Goal: Task Accomplishment & Management: Use online tool/utility

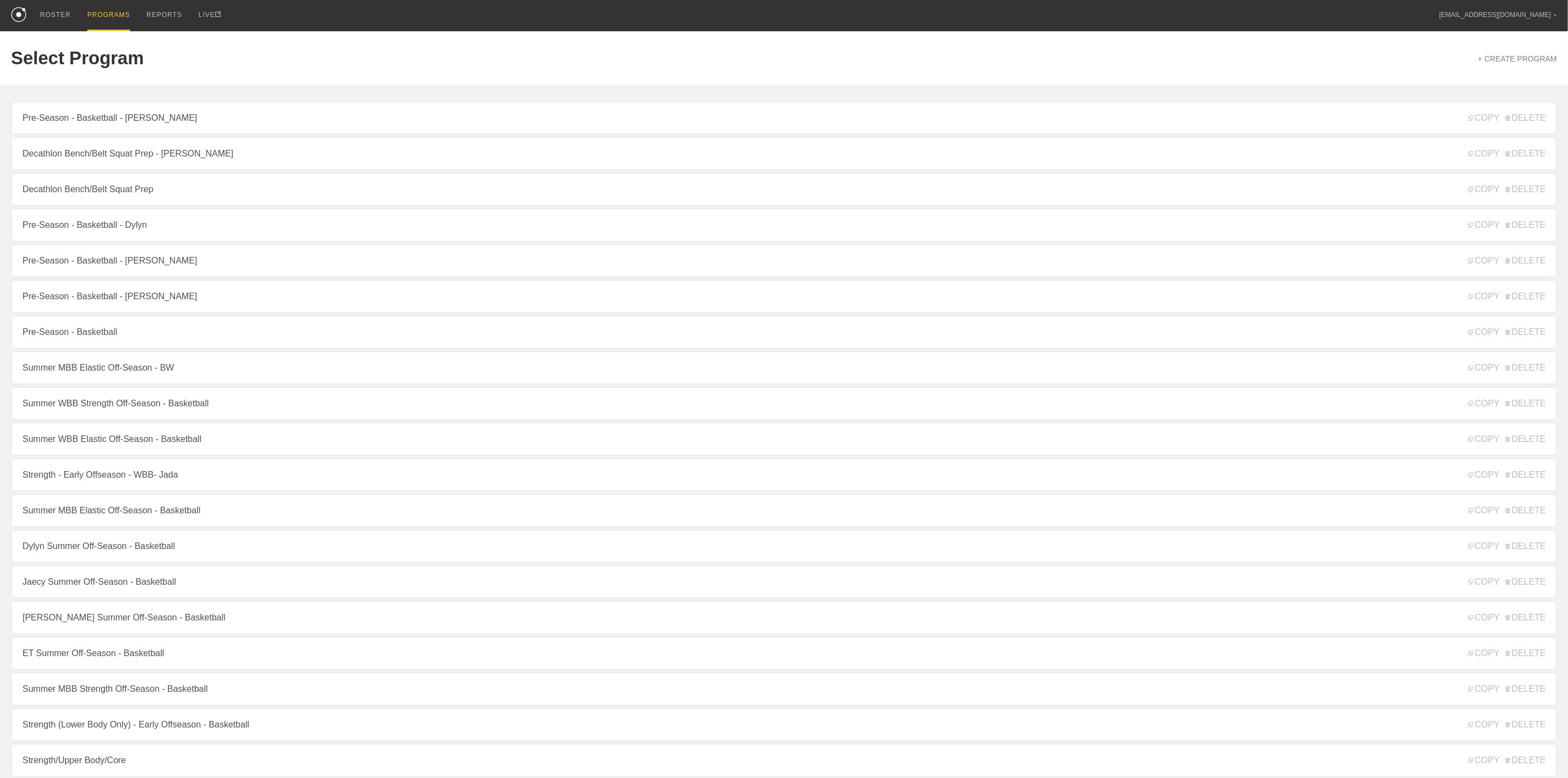
drag, startPoint x: 104, startPoint y: 339, endPoint x: 104, endPoint y: 331, distance: 8.0
click at [104, 339] on link "Pre-Season - Basketball" at bounding box center [784, 332] width 1547 height 33
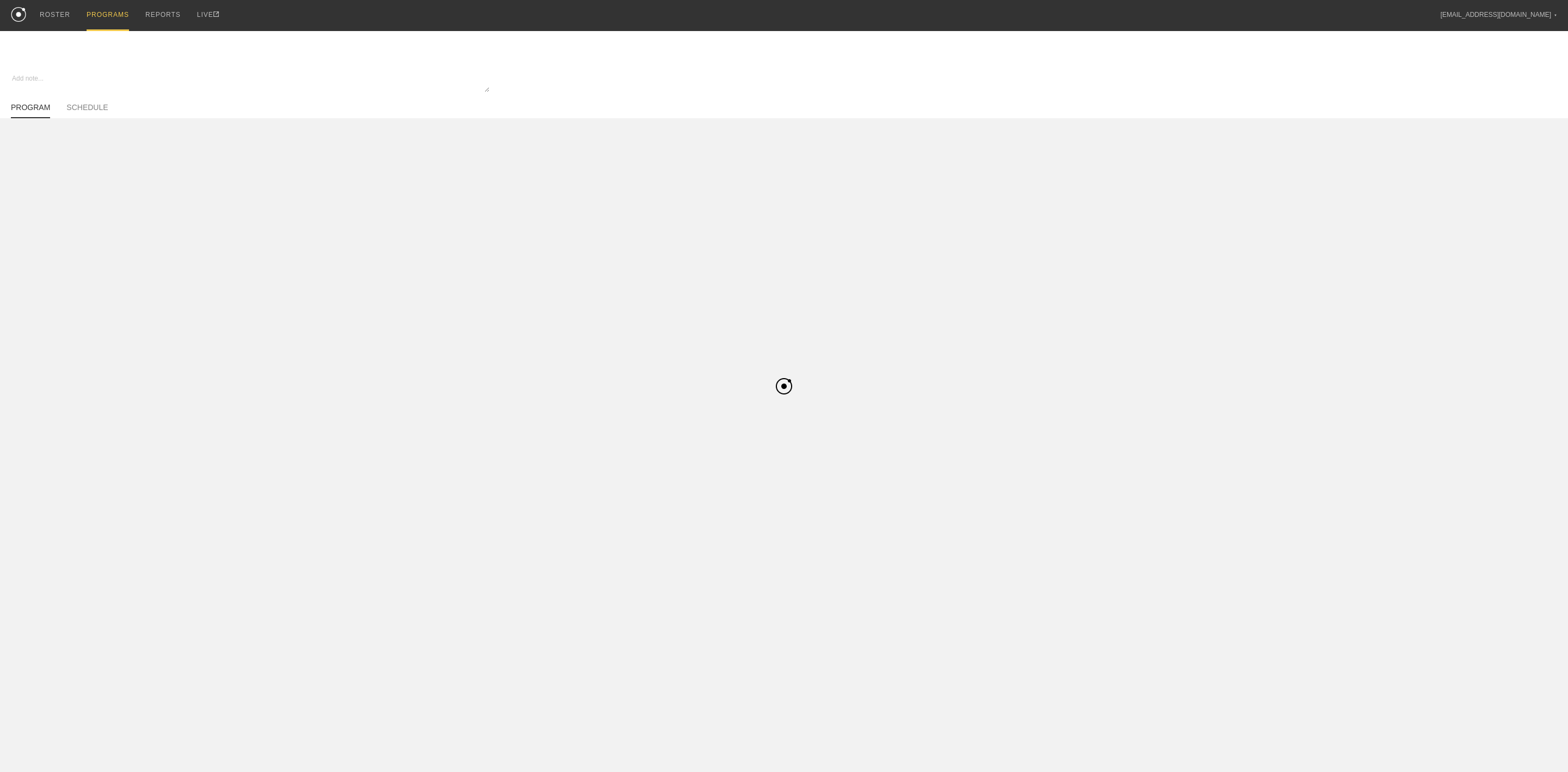
type textarea "x"
type input "Pre-Season - Basketball"
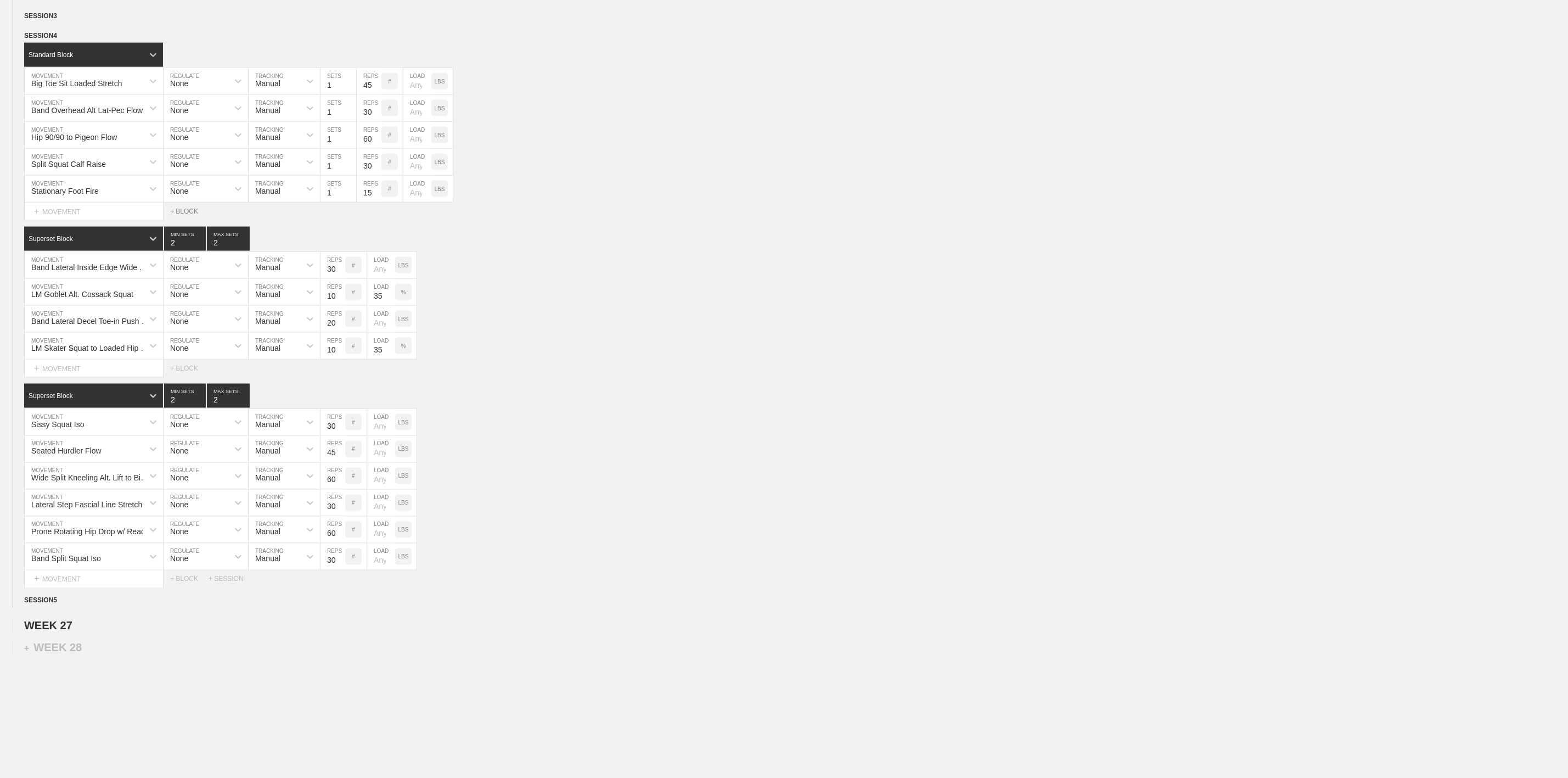
scroll to position [1128, 0]
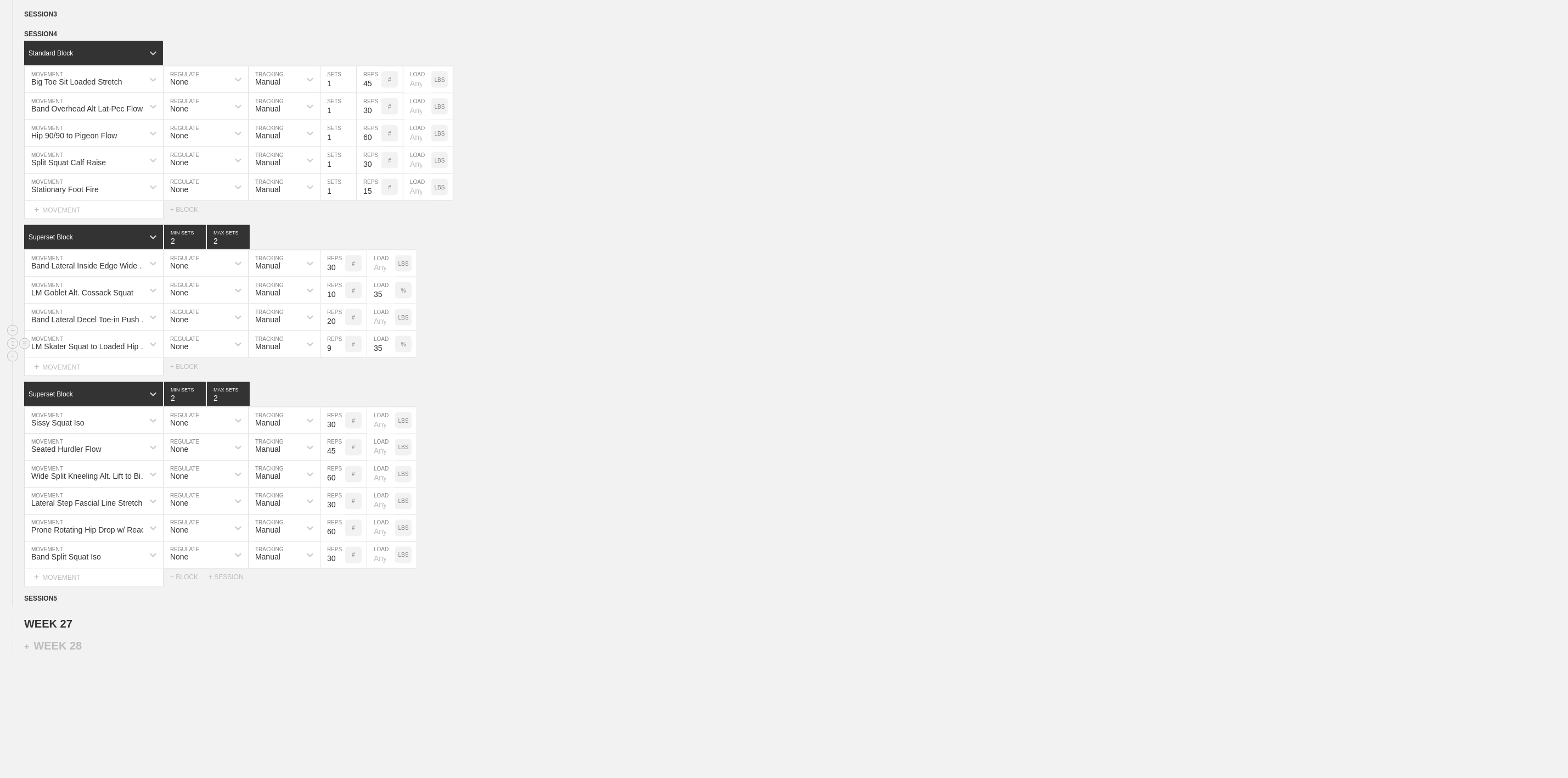
click at [336, 357] on input "9" at bounding box center [333, 344] width 25 height 26
click at [332, 357] on input "9" at bounding box center [333, 344] width 25 height 26
click at [327, 357] on input "9" at bounding box center [333, 344] width 25 height 26
type input "5"
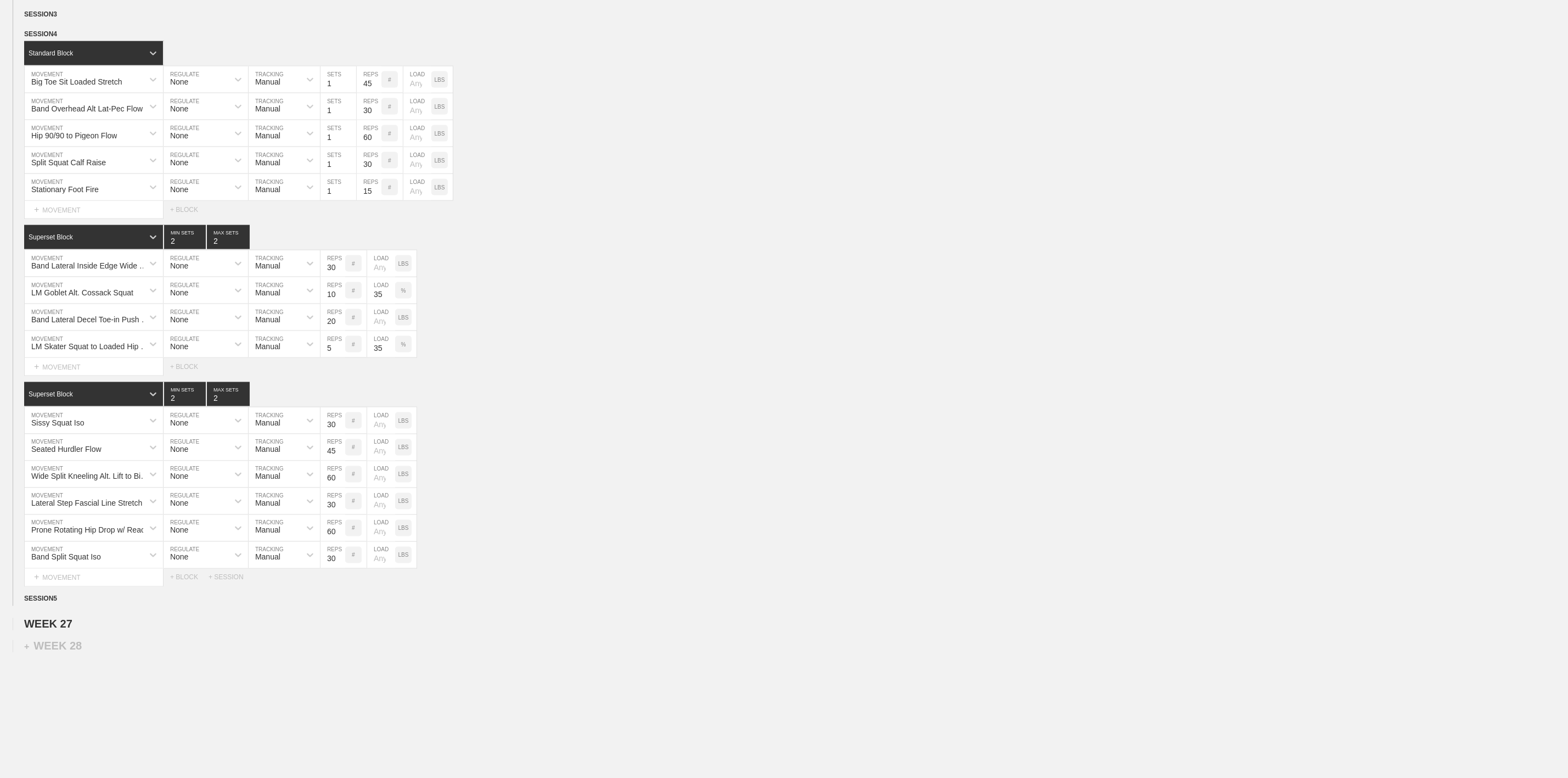
click at [554, 376] on div "Select... MOVEMENT + MOVEMENT + BLOCK" at bounding box center [784, 367] width 1568 height 18
click at [474, 406] on div "Superset Block 2 MIN SETS 2 MAX SETS" at bounding box center [796, 394] width 1544 height 24
click at [437, 42] on div "SESSION 4" at bounding box center [796, 35] width 1544 height 13
click at [585, 277] on div "Band Lateral Inside Edge Wide Hip Shift MOVEMENT None REGULATE Manual TRACKING …" at bounding box center [784, 264] width 1568 height 27
click at [553, 434] on div "Sissy Squat Iso MOVEMENT None REGULATE Manual TRACKING 30 REPS # LOAD LBS" at bounding box center [784, 421] width 1568 height 27
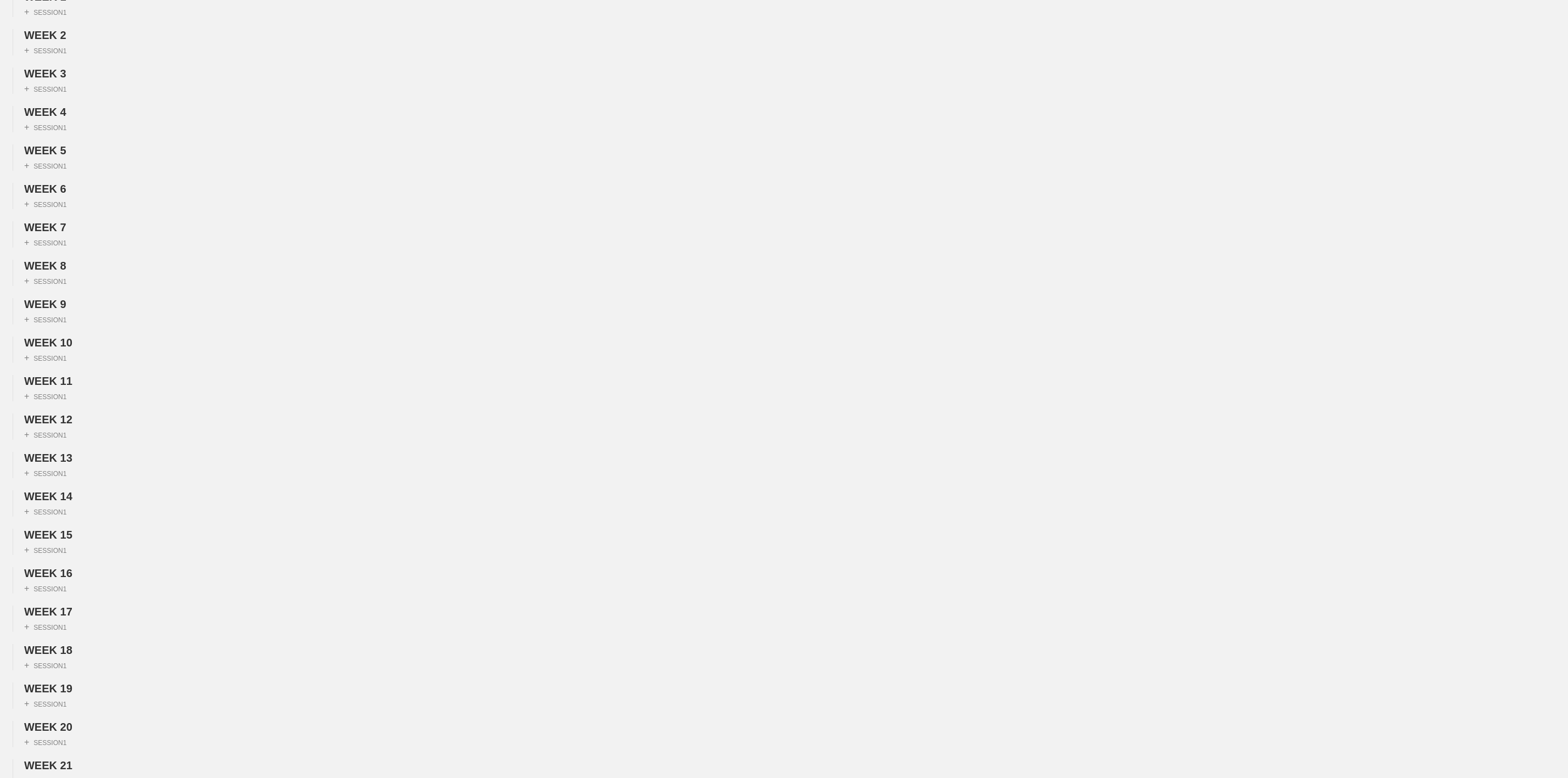
scroll to position [0, 0]
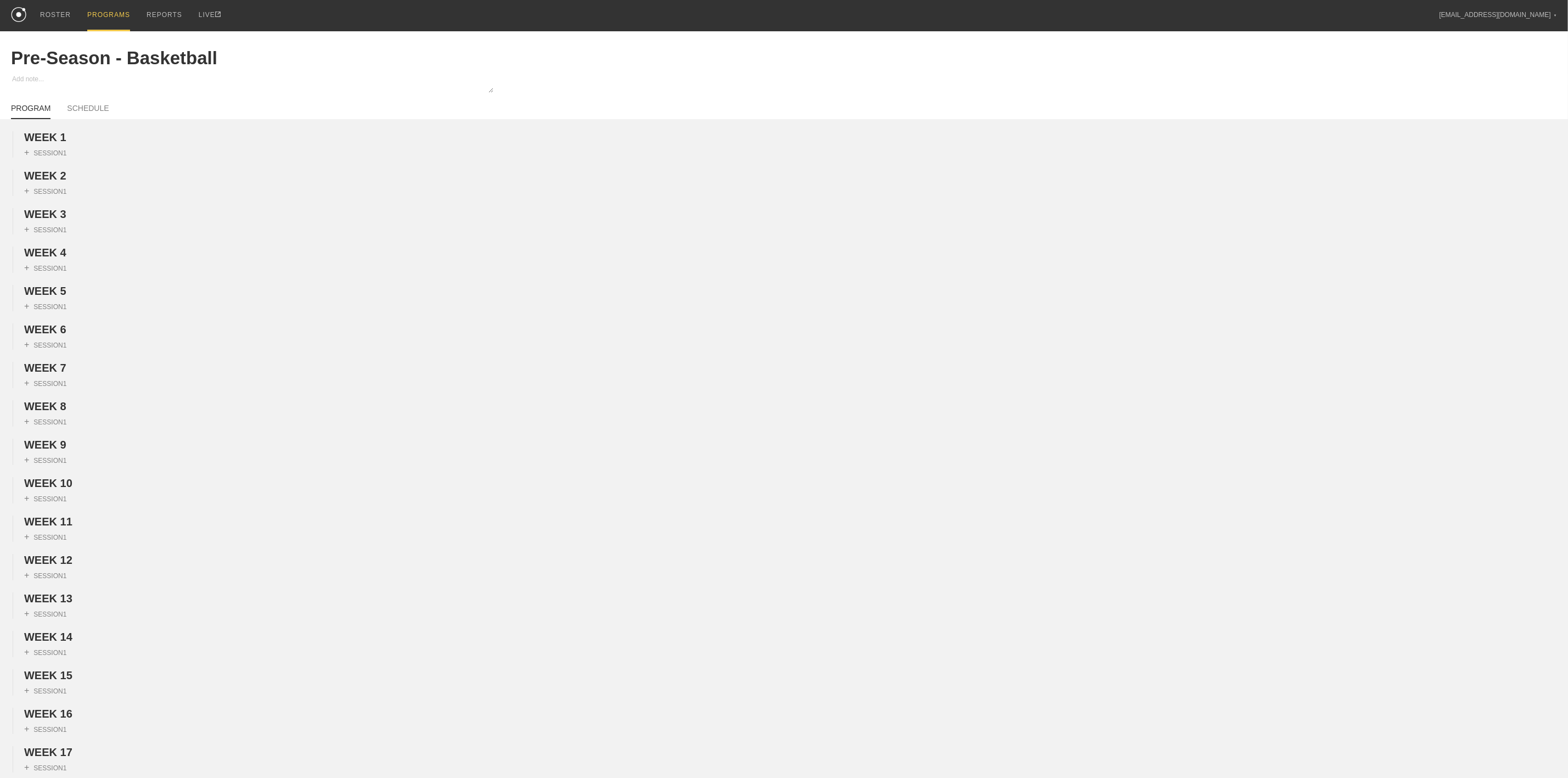
click at [92, 10] on div "PROGRAMS" at bounding box center [109, 15] width 42 height 31
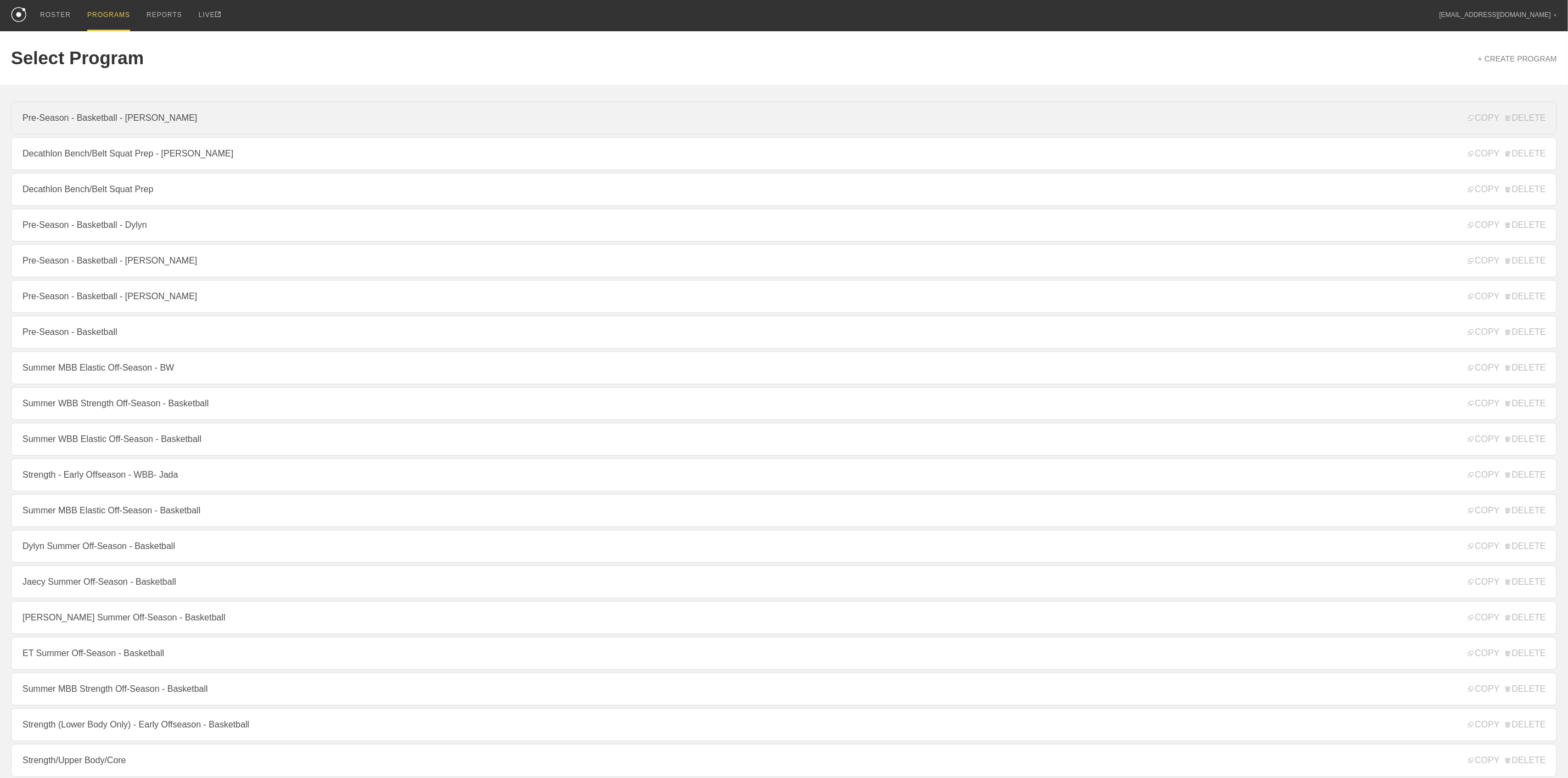
click at [161, 112] on link "Pre-Season - Basketball - [PERSON_NAME]" at bounding box center [784, 118] width 1547 height 33
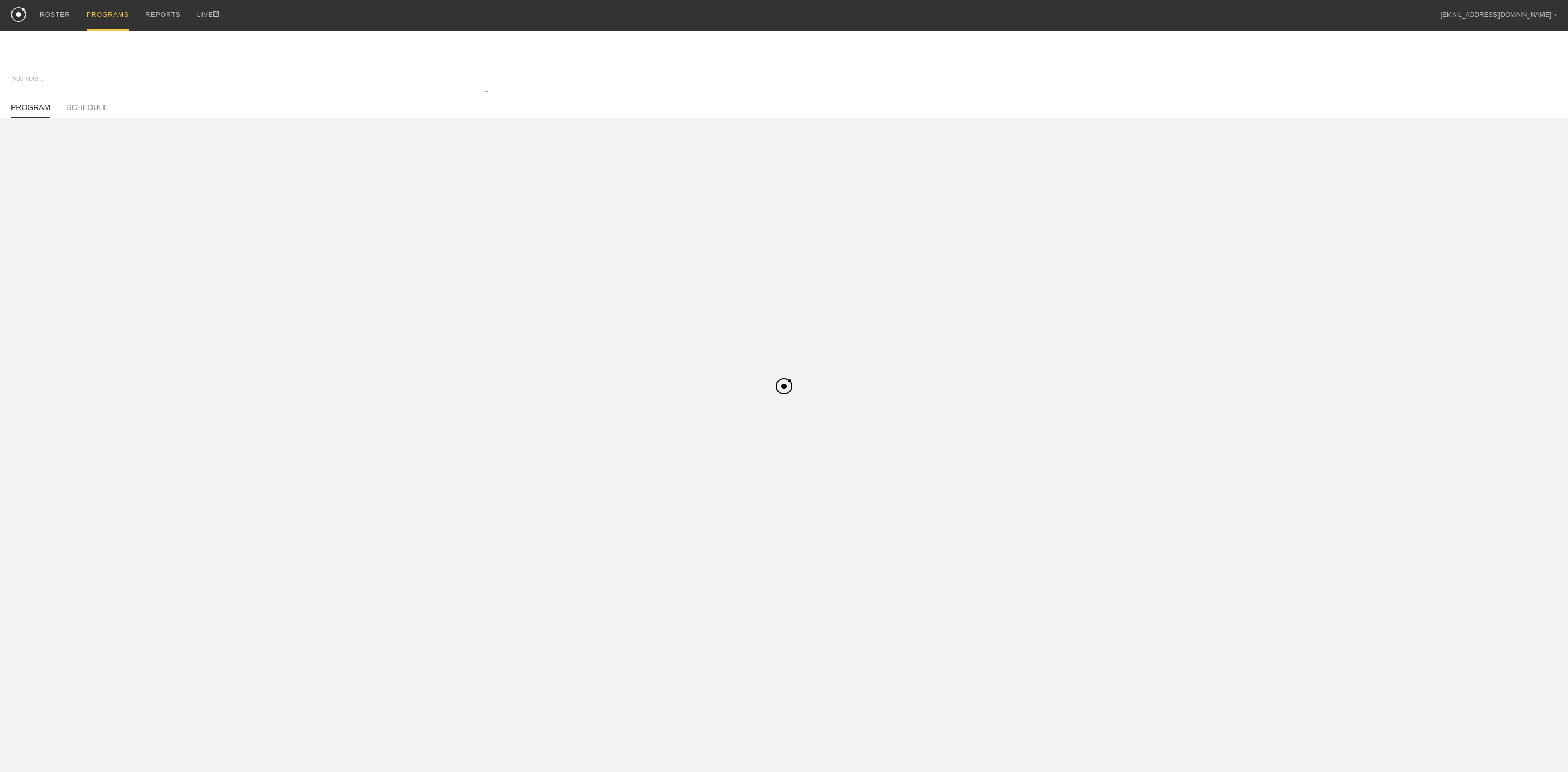
type textarea "x"
type input "Pre-Season - Basketball - [PERSON_NAME]"
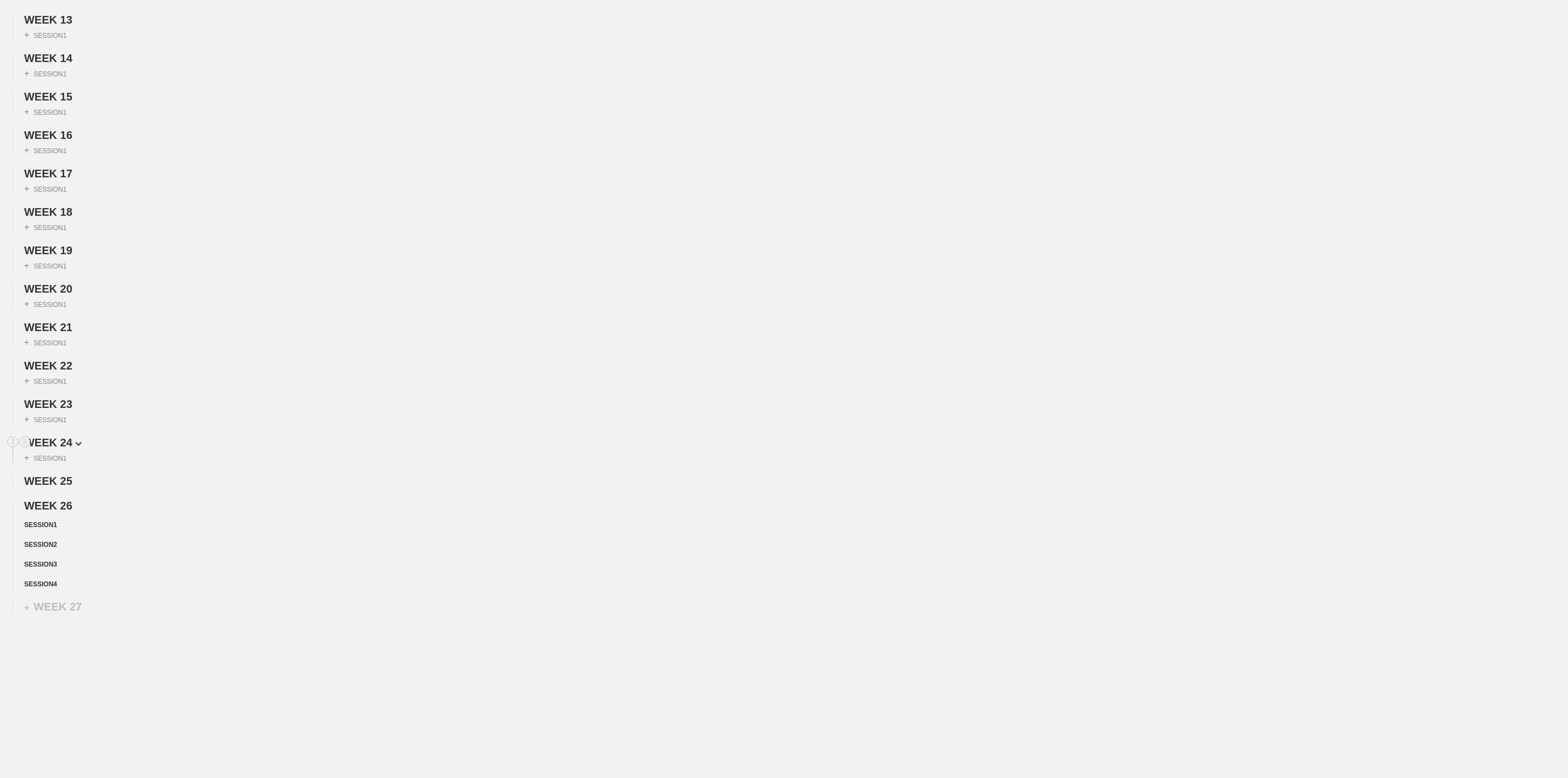
scroll to position [617, 0]
click at [42, 581] on span "SESSION 4" at bounding box center [42, 584] width 37 height 8
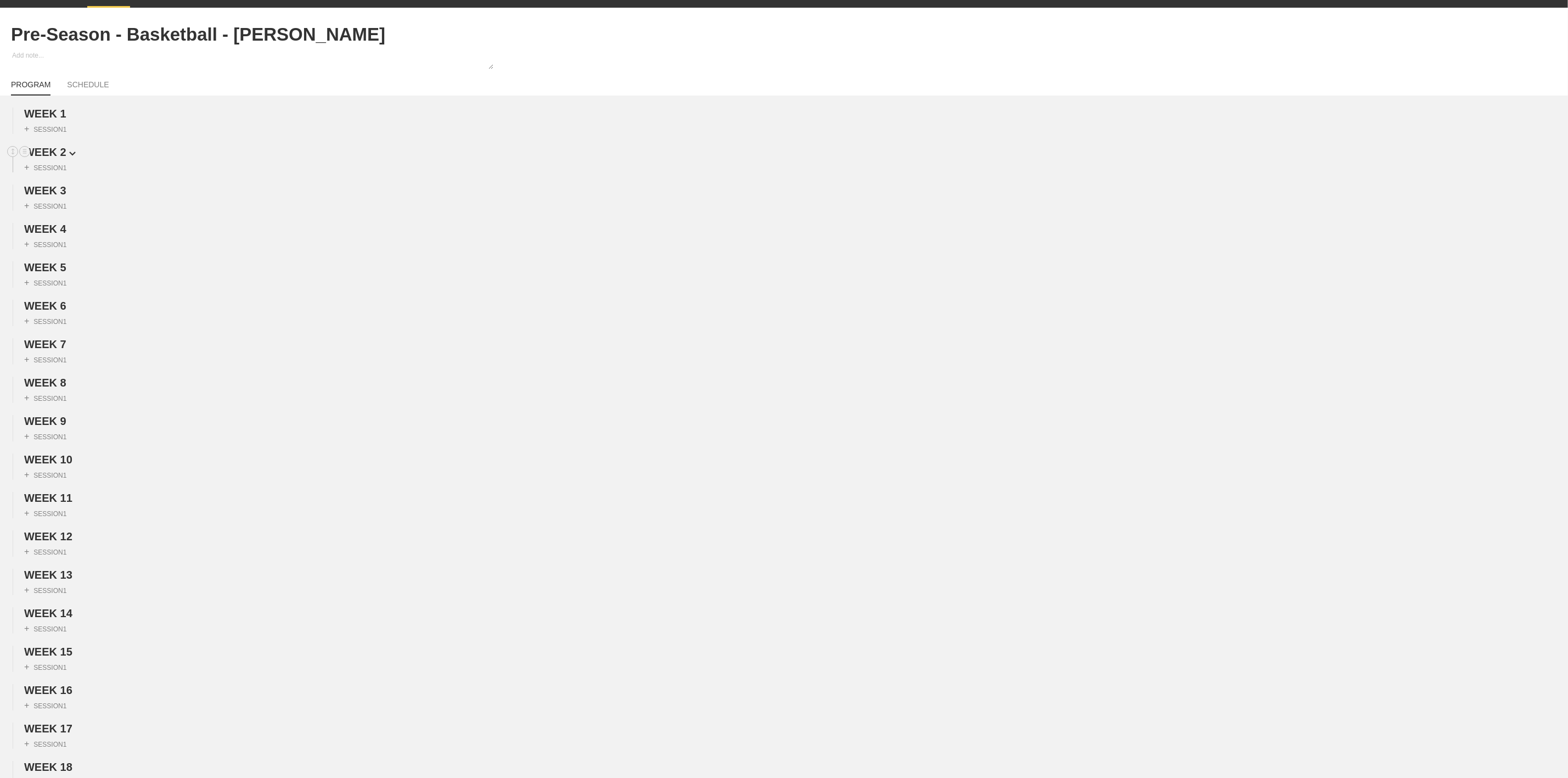
scroll to position [0, 0]
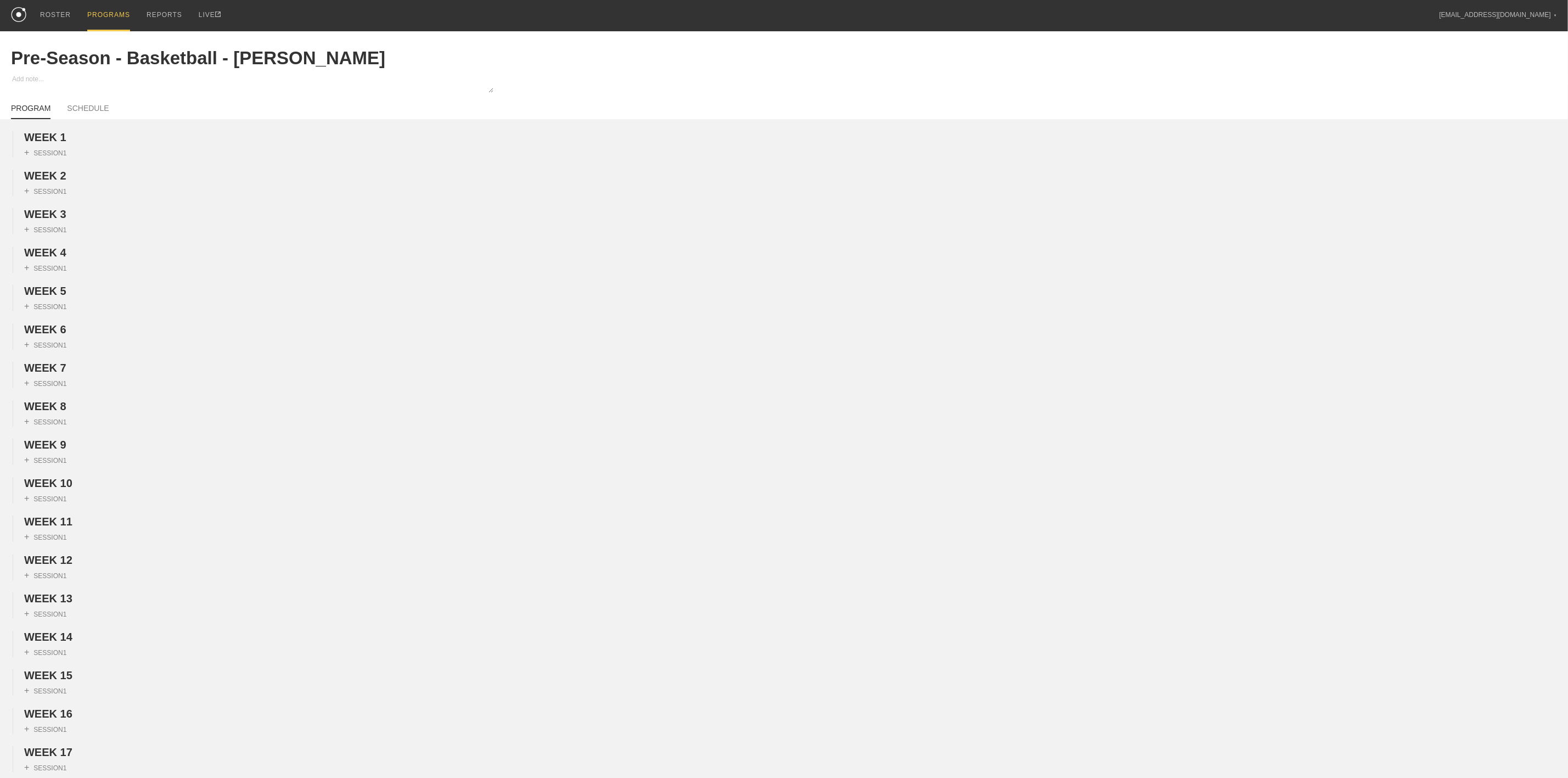
click at [100, 16] on div "PROGRAMS" at bounding box center [109, 15] width 42 height 31
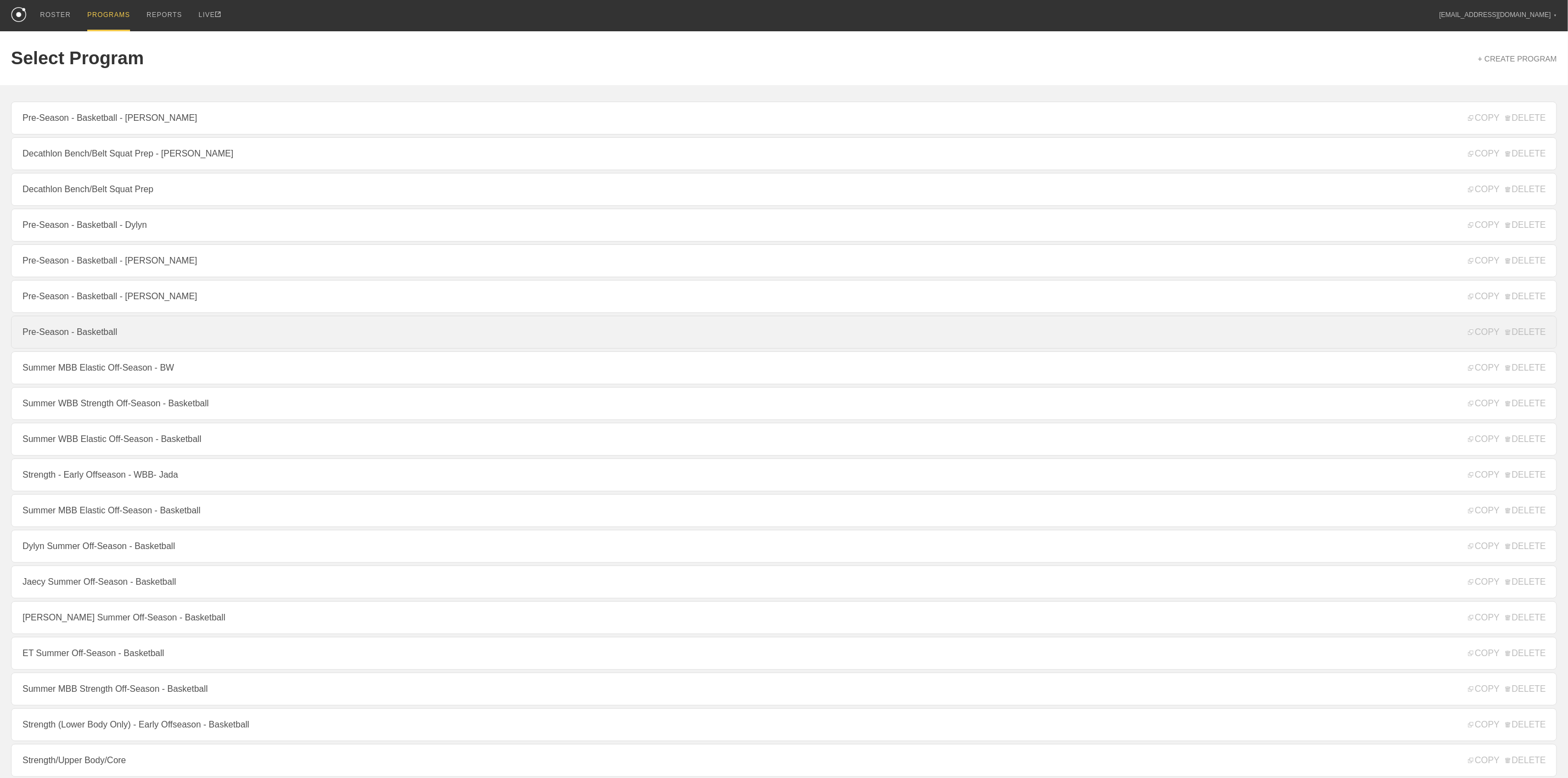
click at [126, 334] on link "Pre-Season - Basketball" at bounding box center [784, 332] width 1547 height 33
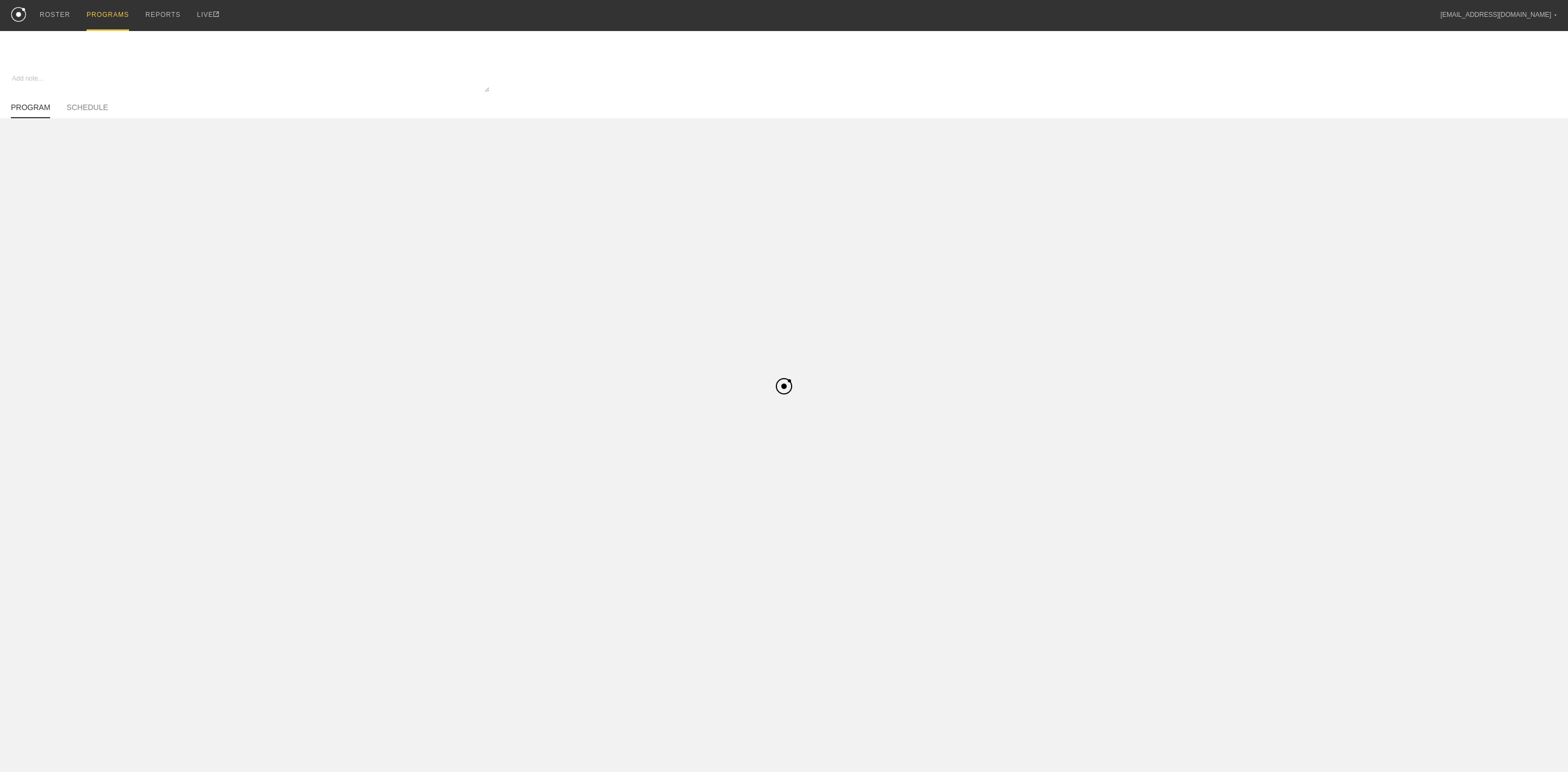
type textarea "x"
type input "Pre-Season - Basketball"
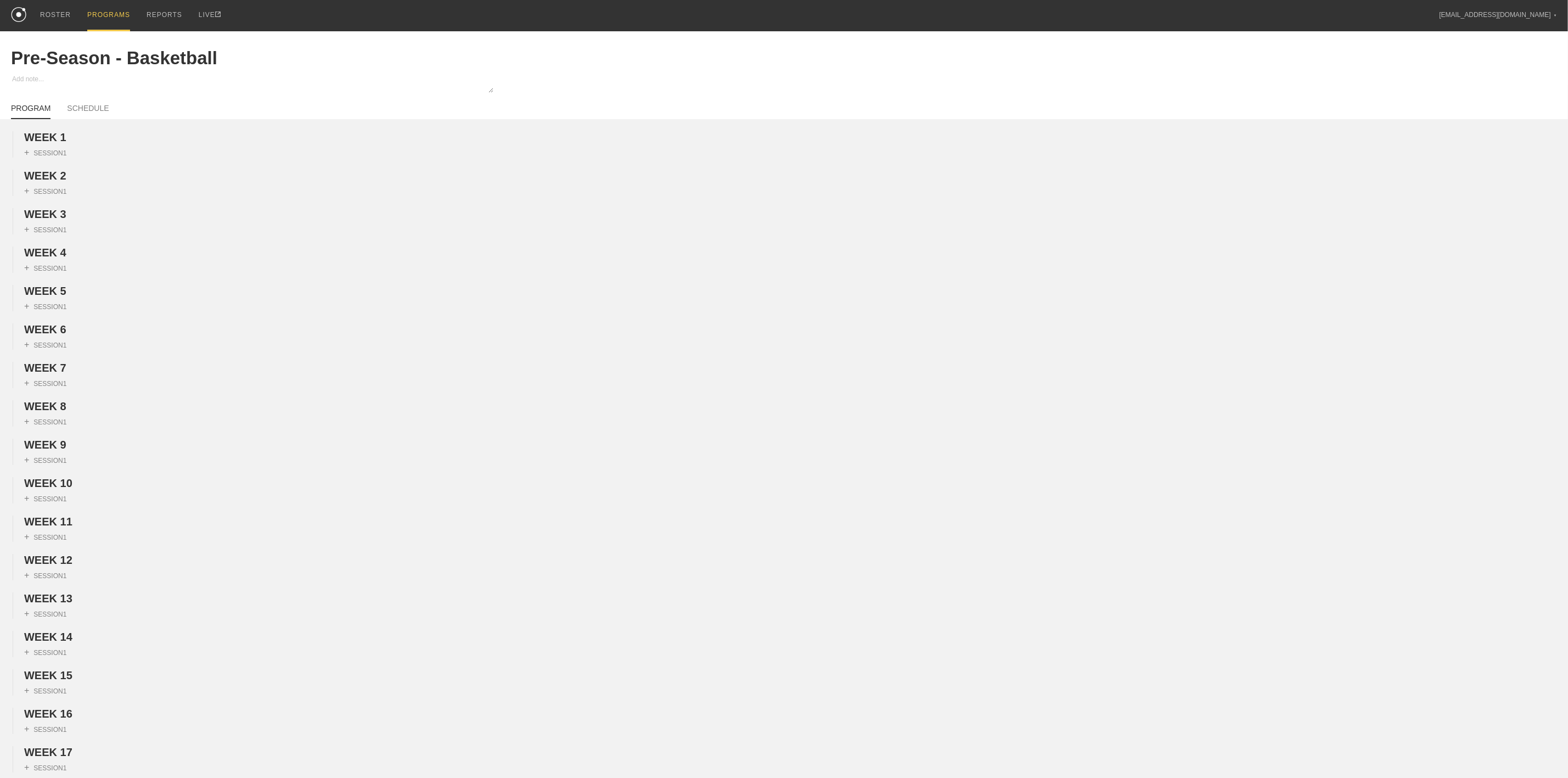
click at [38, 17] on link "ROSTER" at bounding box center [56, 14] width 48 height 30
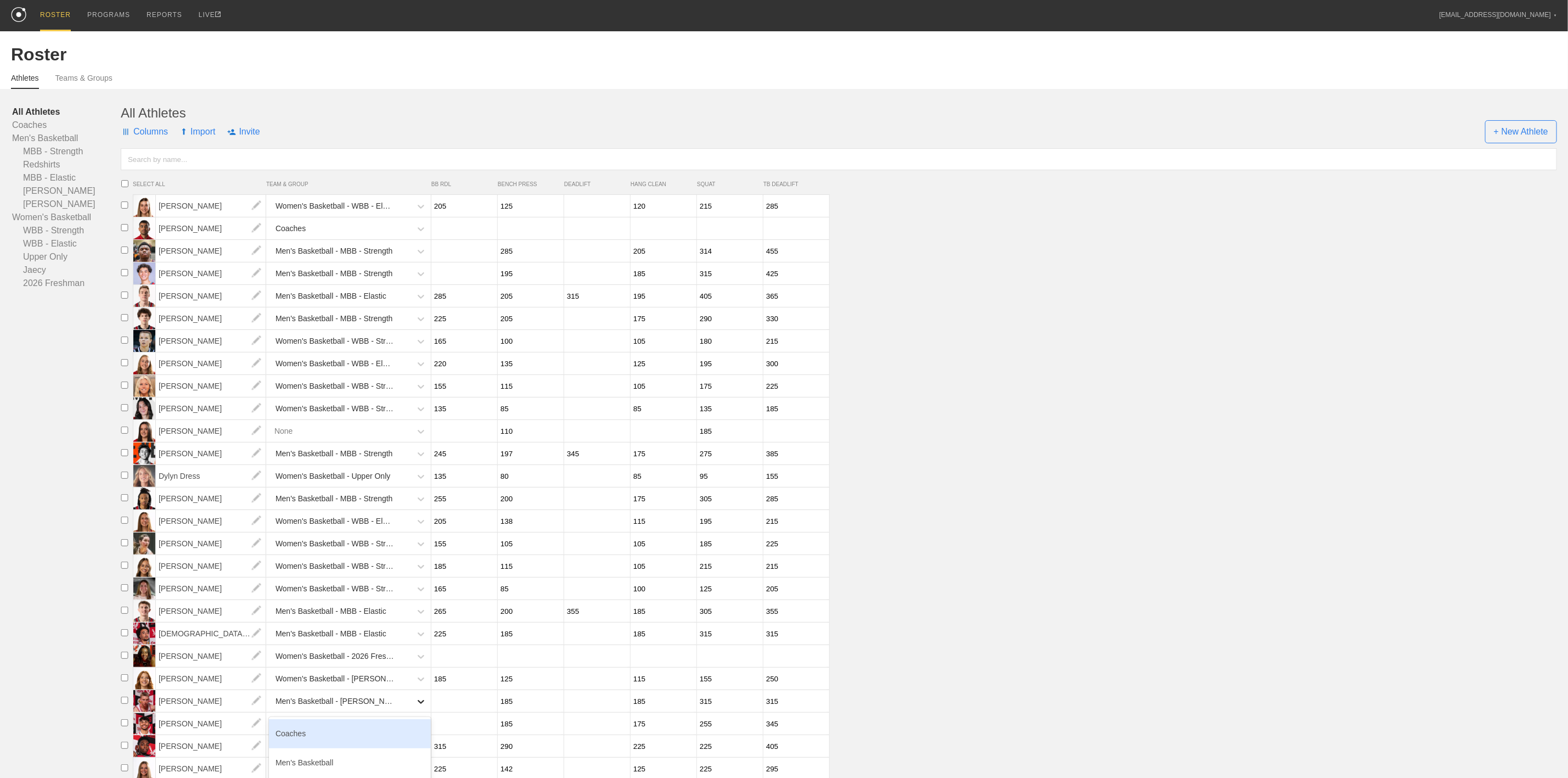
click at [420, 707] on icon at bounding box center [421, 701] width 11 height 11
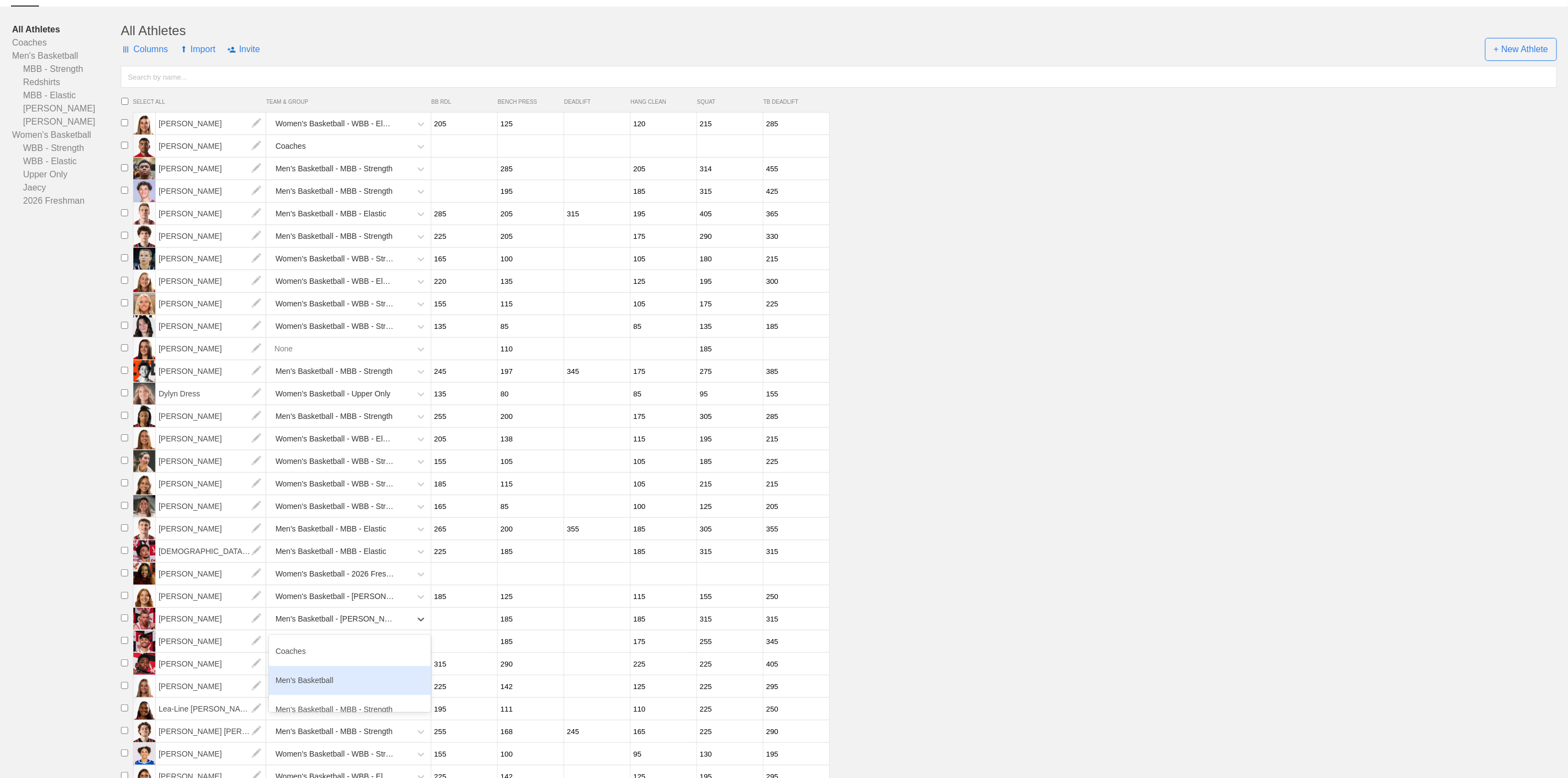
scroll to position [82, 0]
click at [365, 700] on div "Men's Basketball - MBB - Elastic" at bounding box center [350, 686] width 162 height 29
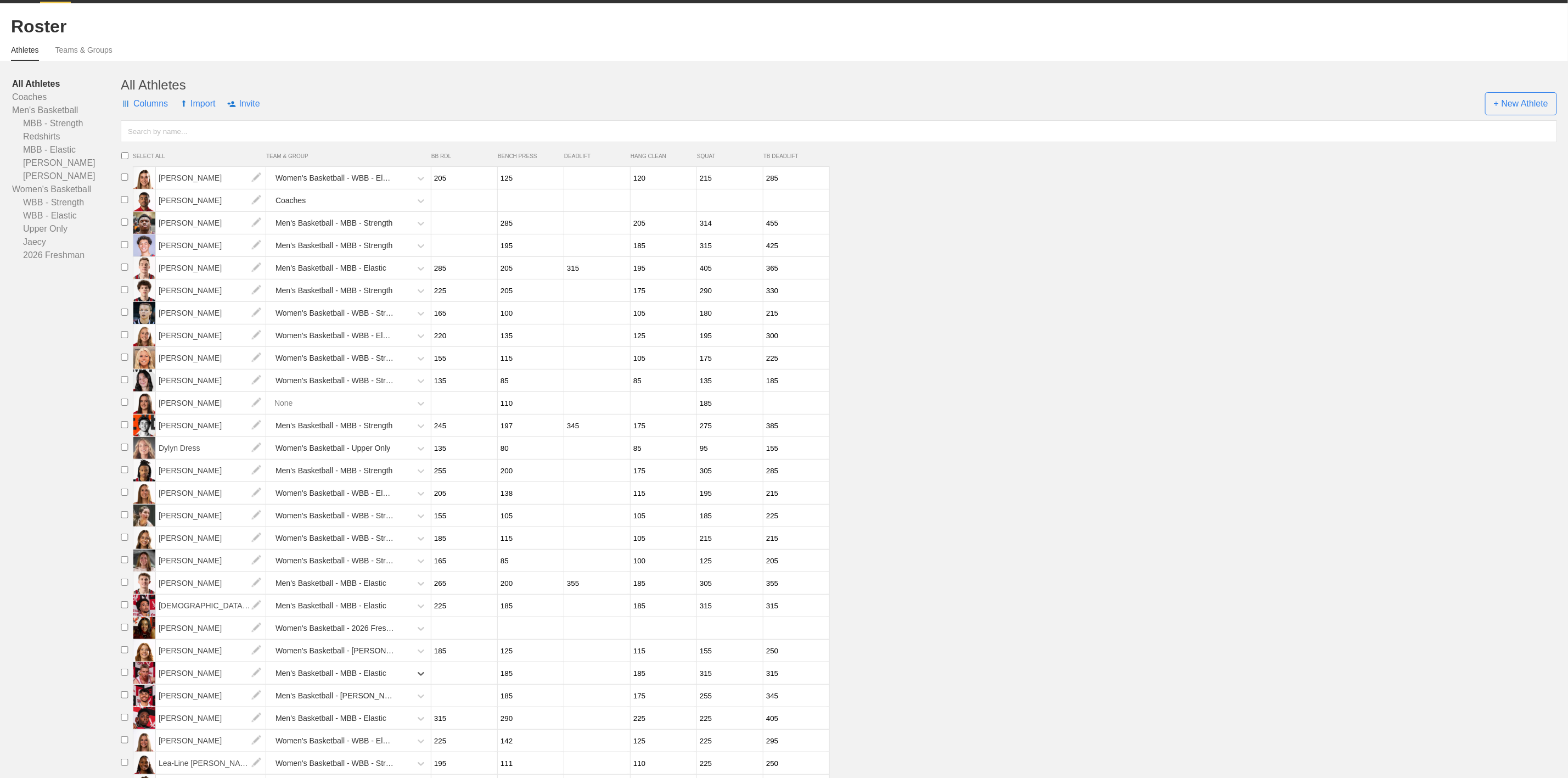
scroll to position [0, 0]
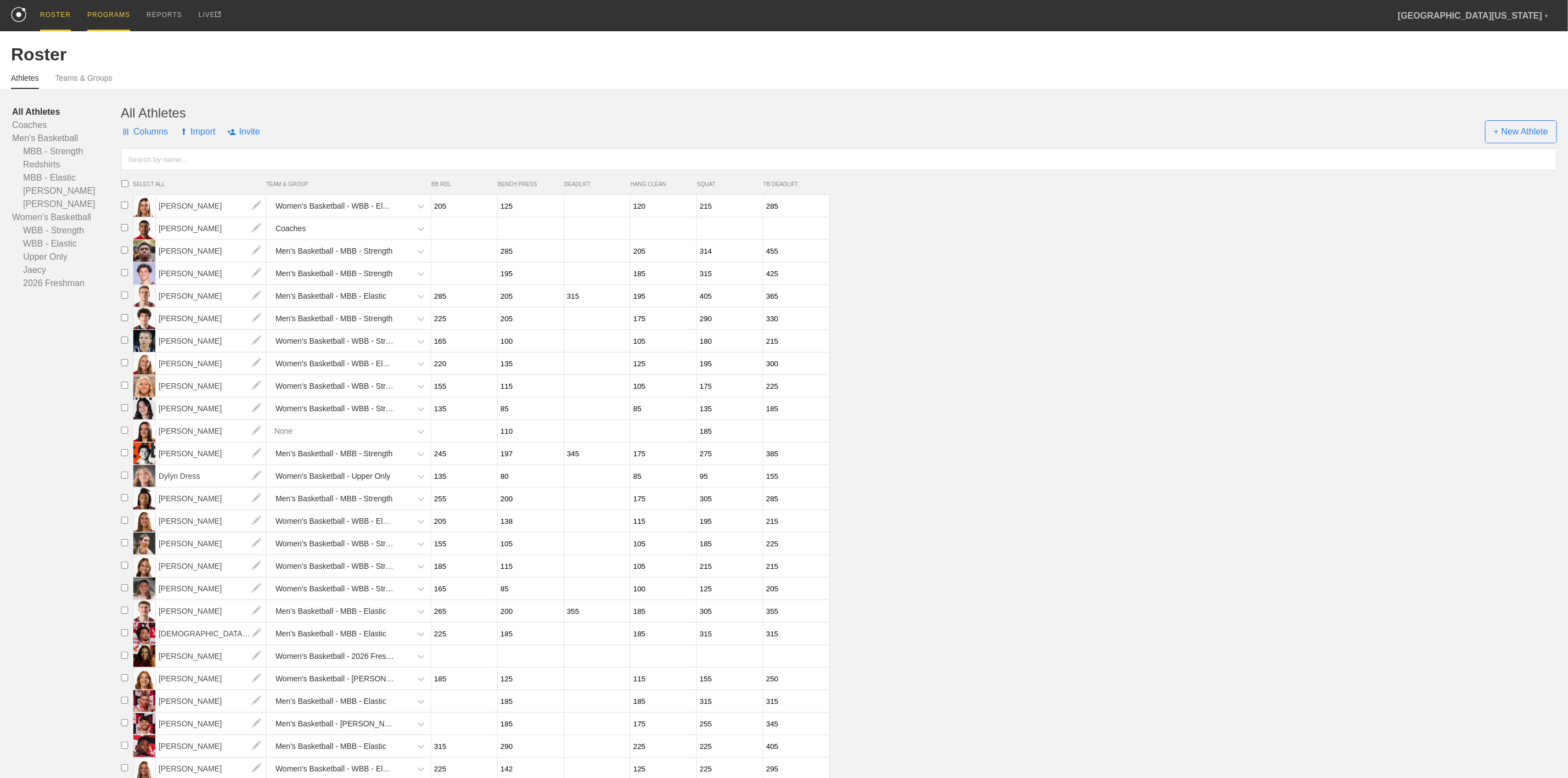
click at [98, 18] on div "PROGRAMS" at bounding box center [109, 15] width 42 height 31
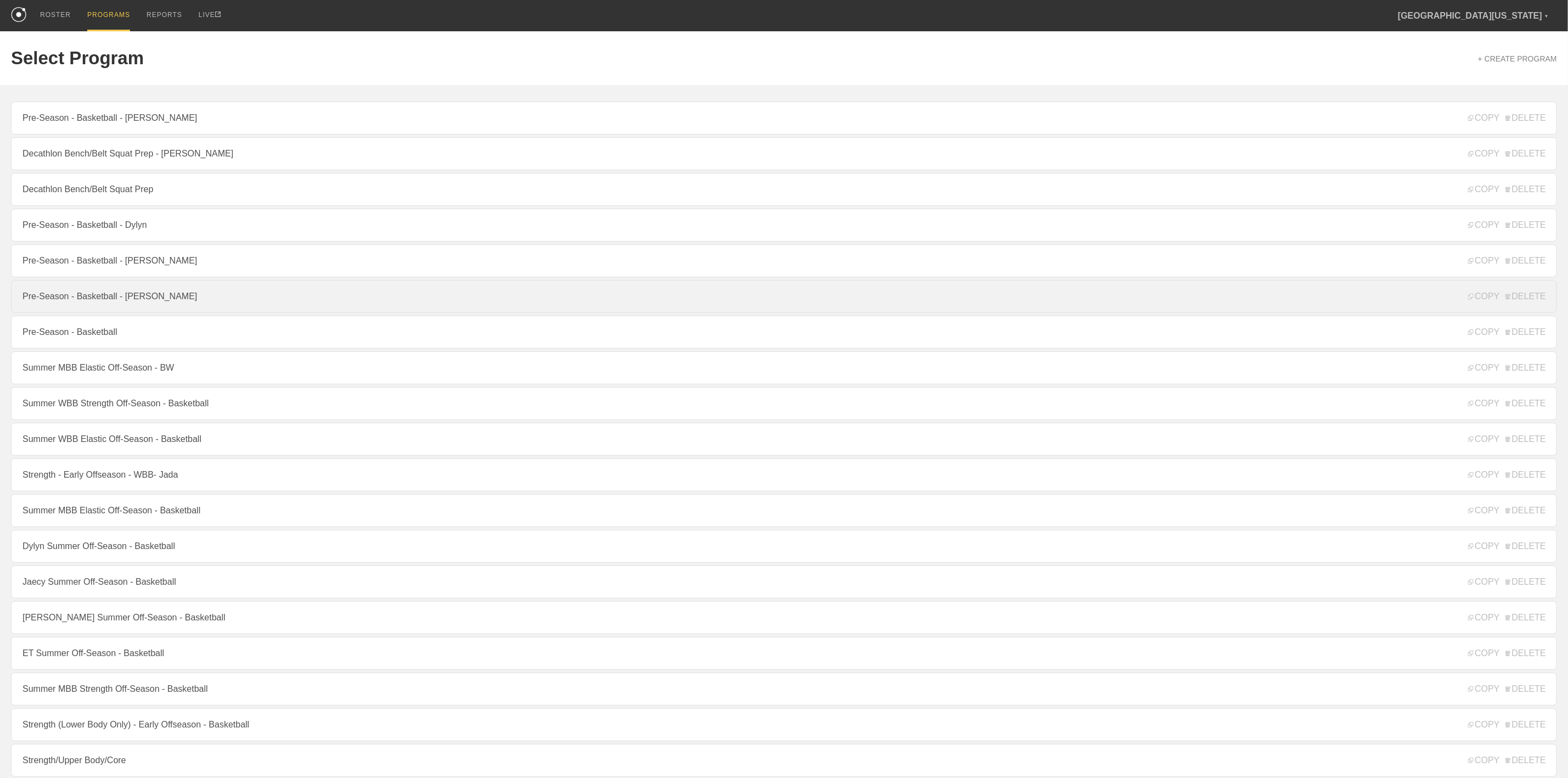
click at [159, 309] on link "Pre-Season - Basketball - [PERSON_NAME]" at bounding box center [784, 296] width 1547 height 33
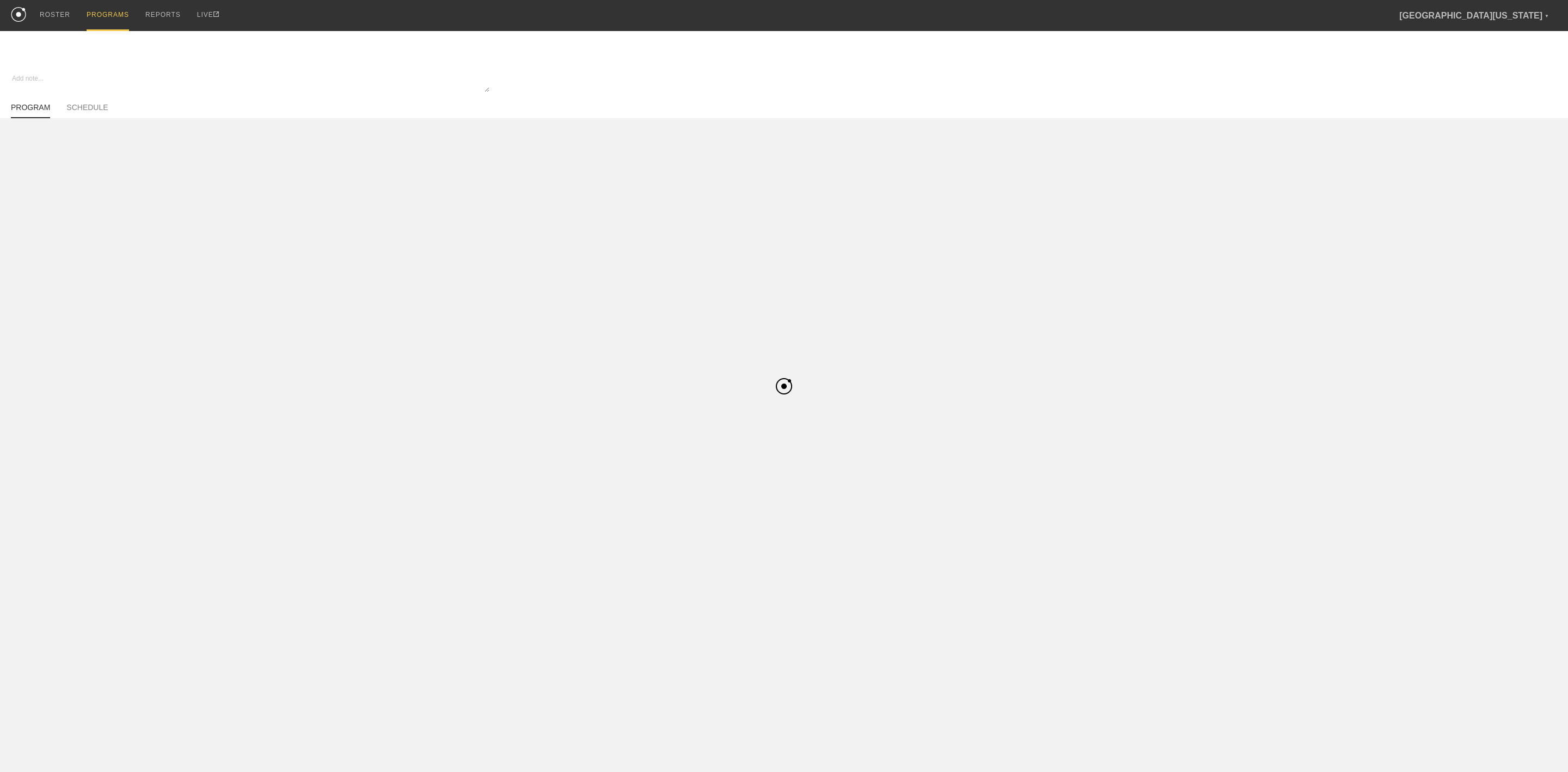
type textarea "x"
type input "Pre-Season - Basketball - [PERSON_NAME]"
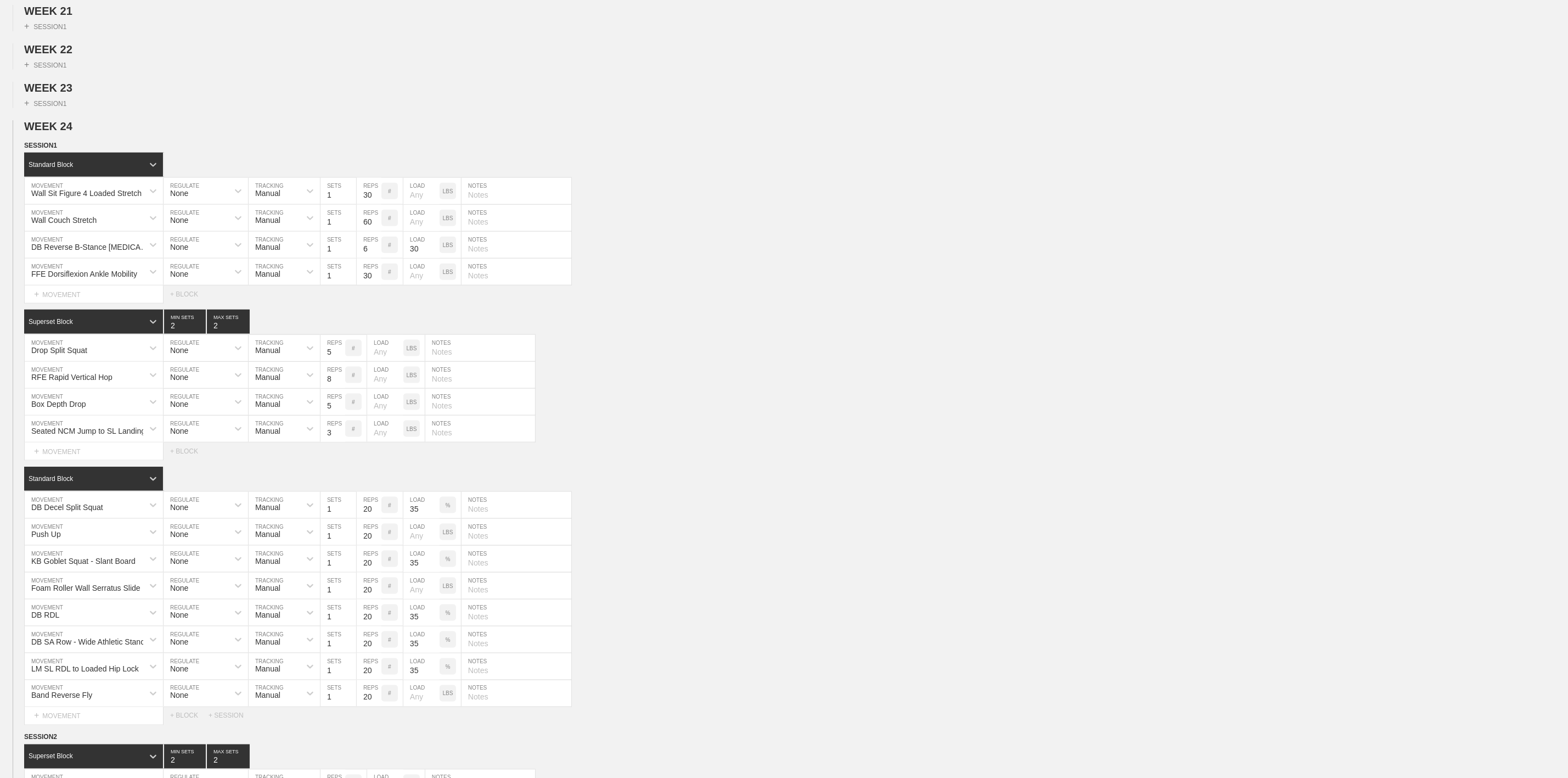
scroll to position [988, 0]
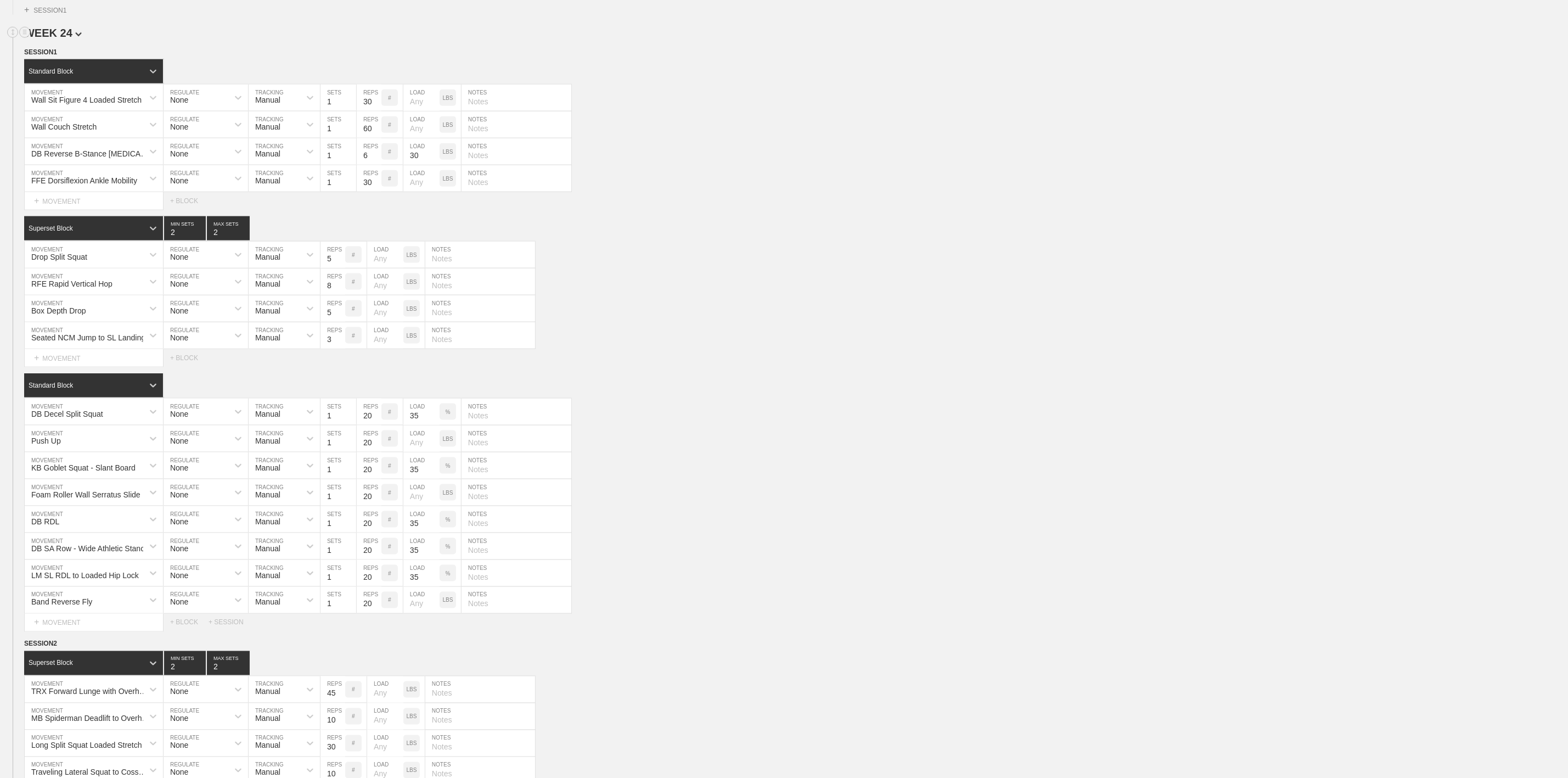
click at [56, 39] on span "WEEK 24" at bounding box center [53, 33] width 58 height 12
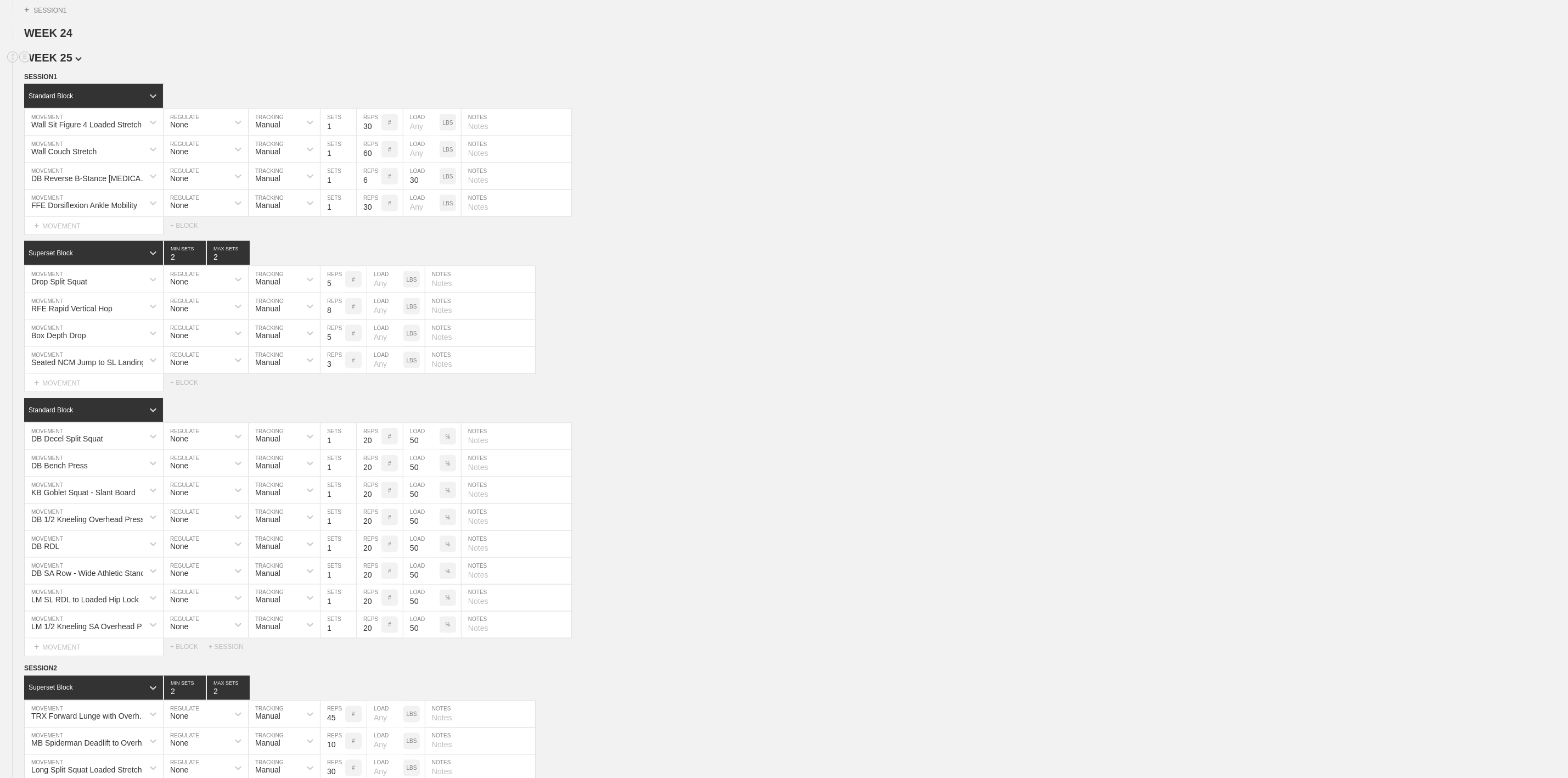
click at [63, 64] on span "WEEK 25" at bounding box center [53, 58] width 58 height 12
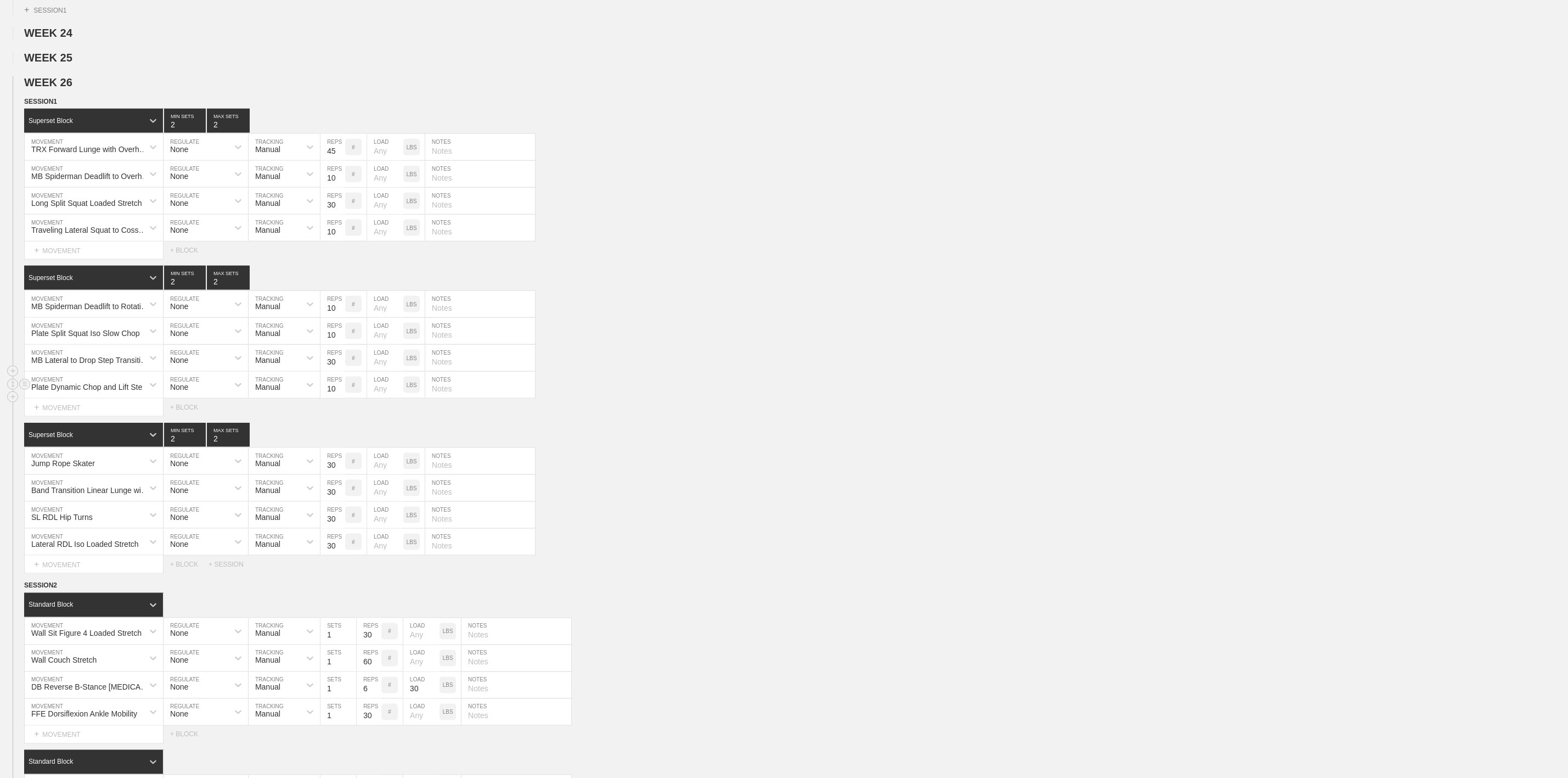
scroll to position [1071, 0]
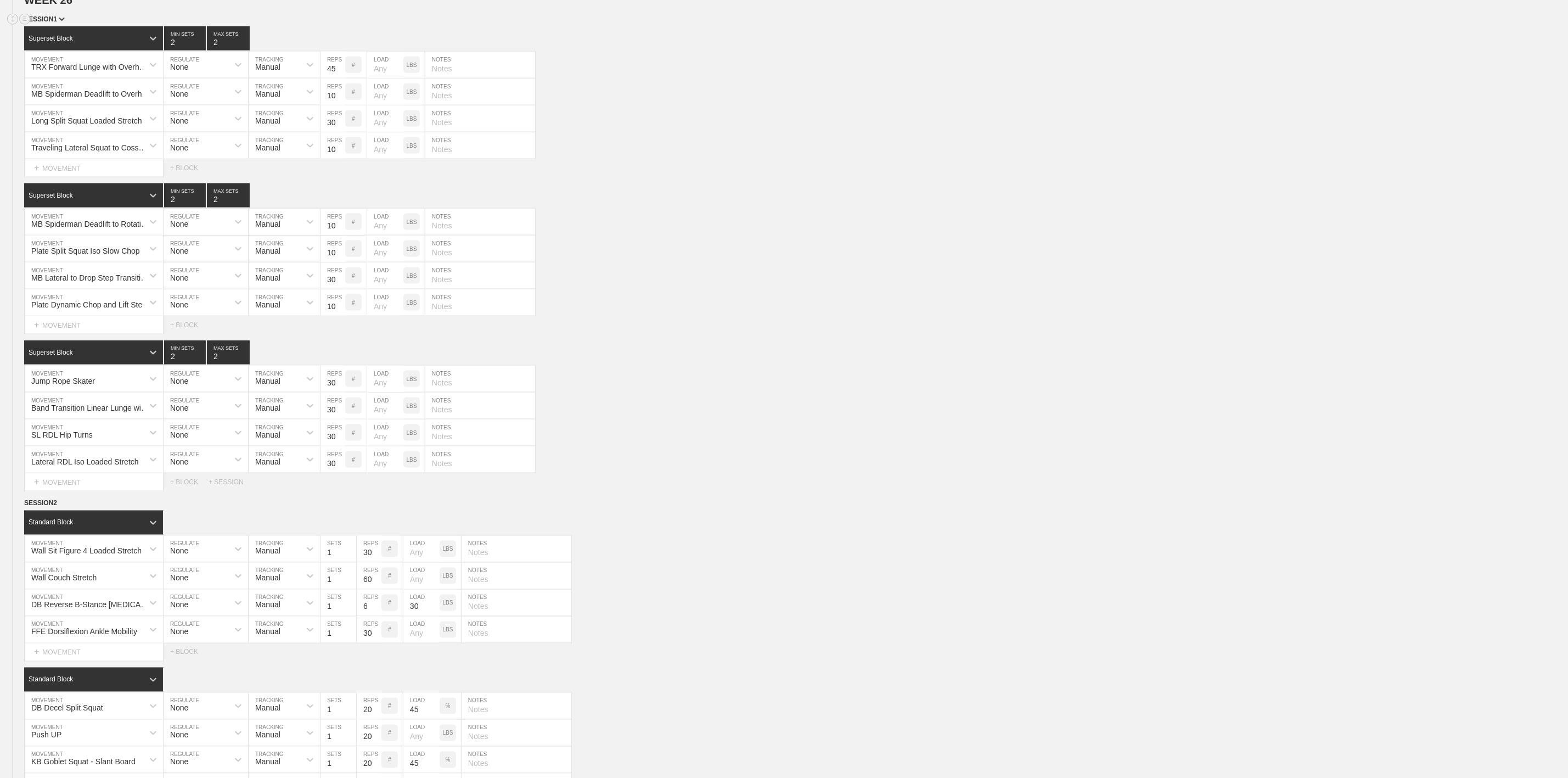
click at [52, 23] on span "SESSION 1" at bounding box center [44, 19] width 41 height 8
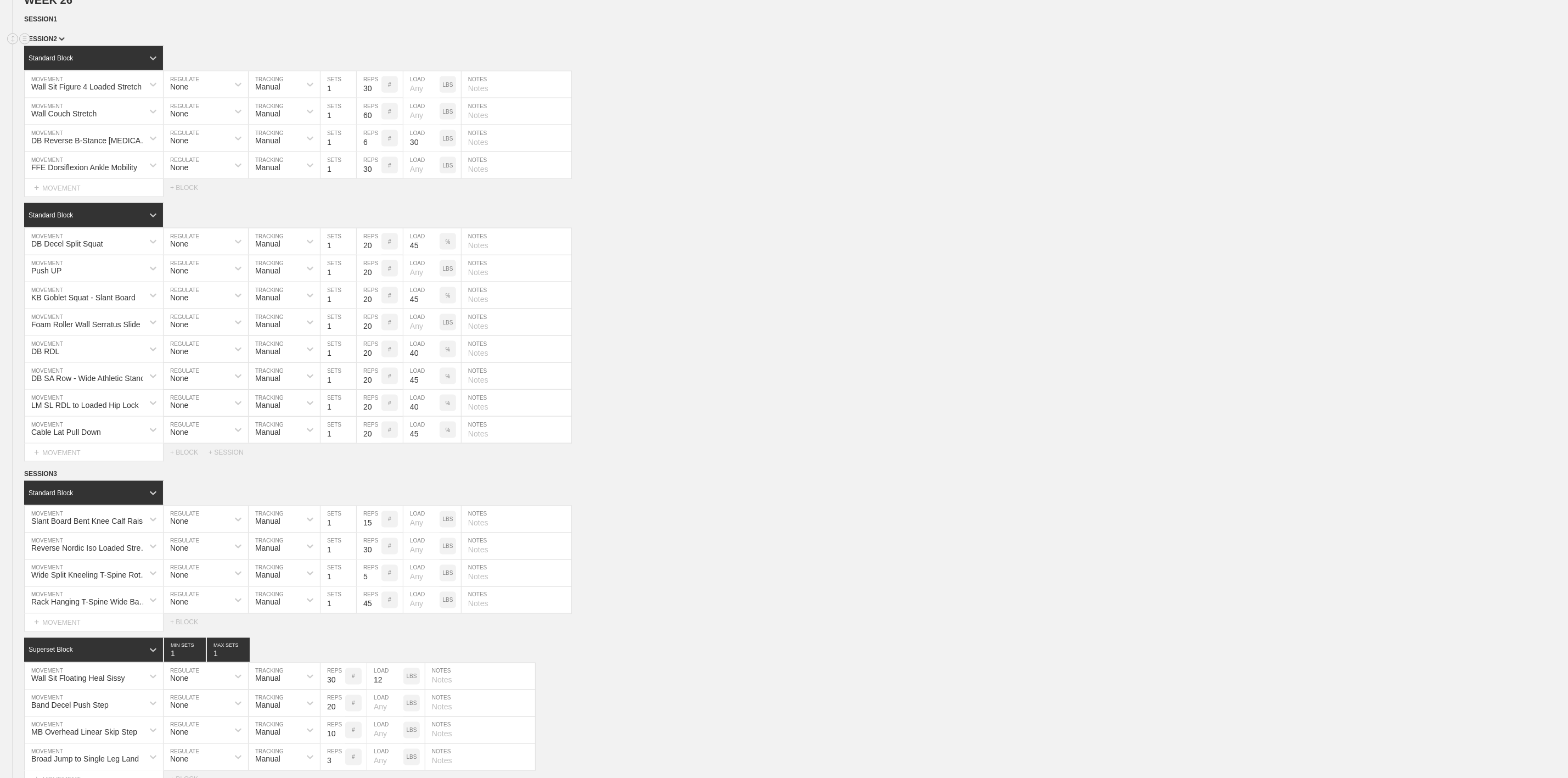
click at [55, 46] on div "SESSION 2" at bounding box center [796, 39] width 1544 height 13
click at [53, 42] on span "SESSION 2" at bounding box center [44, 38] width 41 height 8
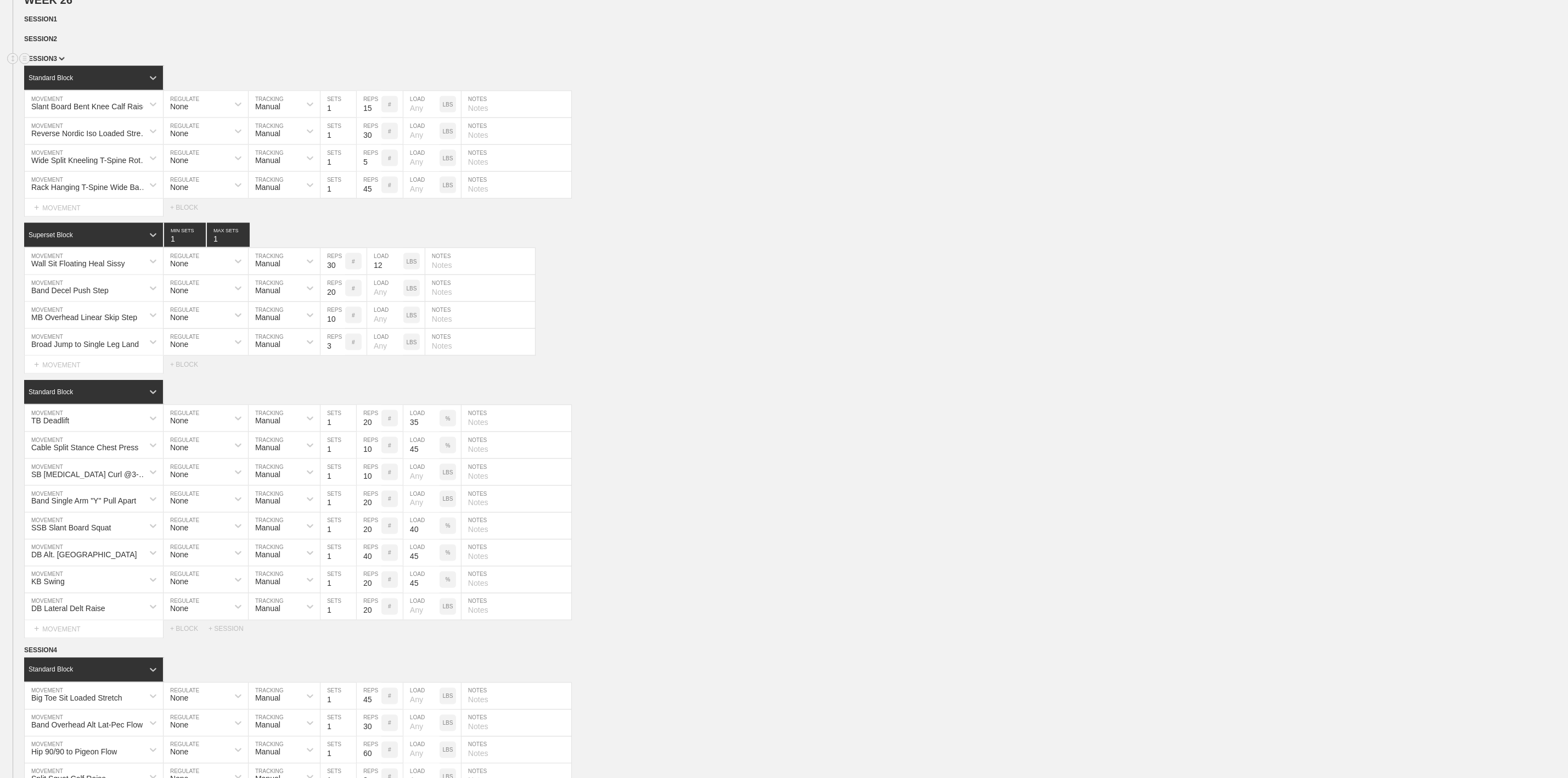
click at [52, 63] on span "SESSION 3" at bounding box center [44, 59] width 41 height 8
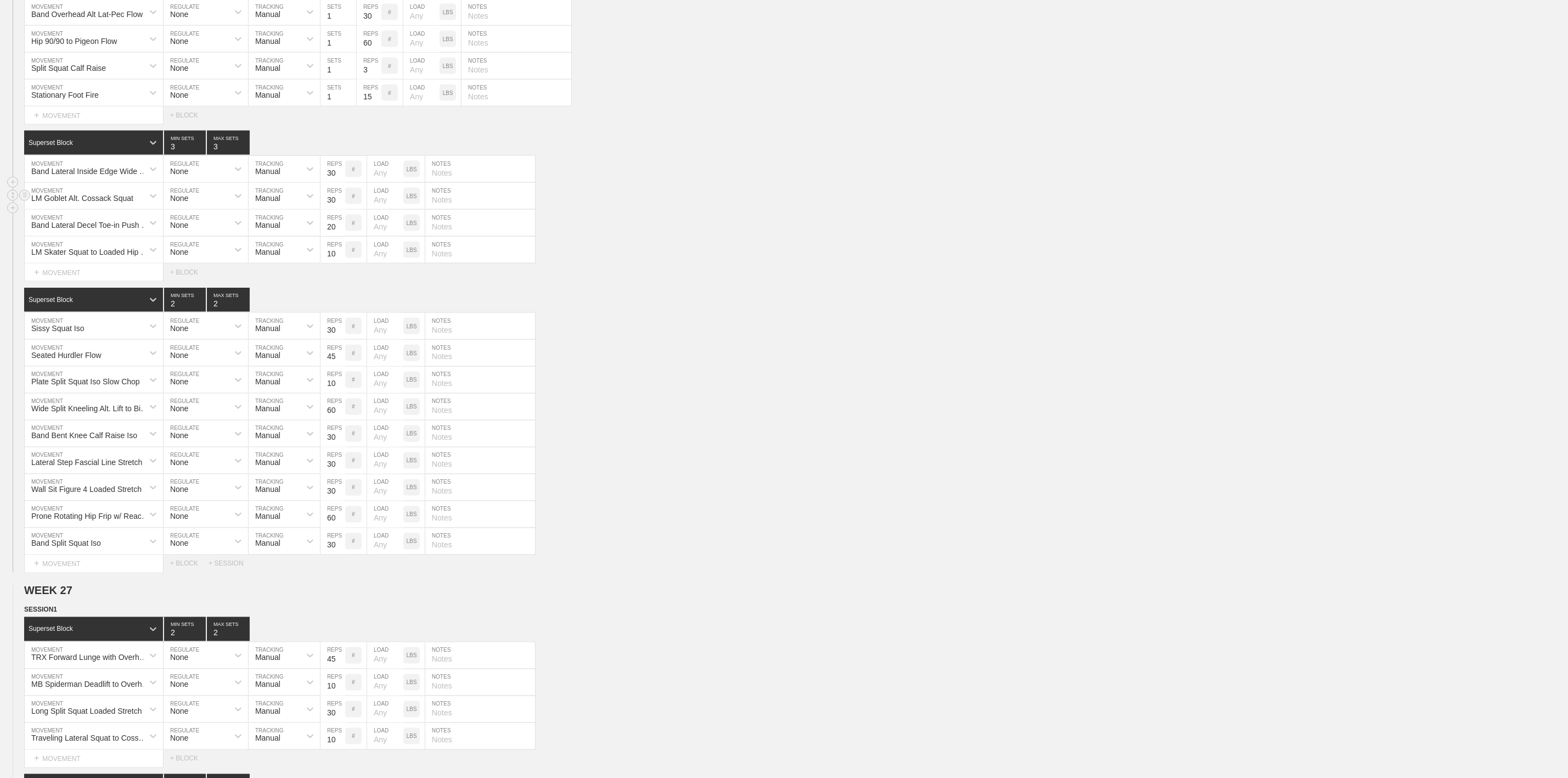
scroll to position [1235, 0]
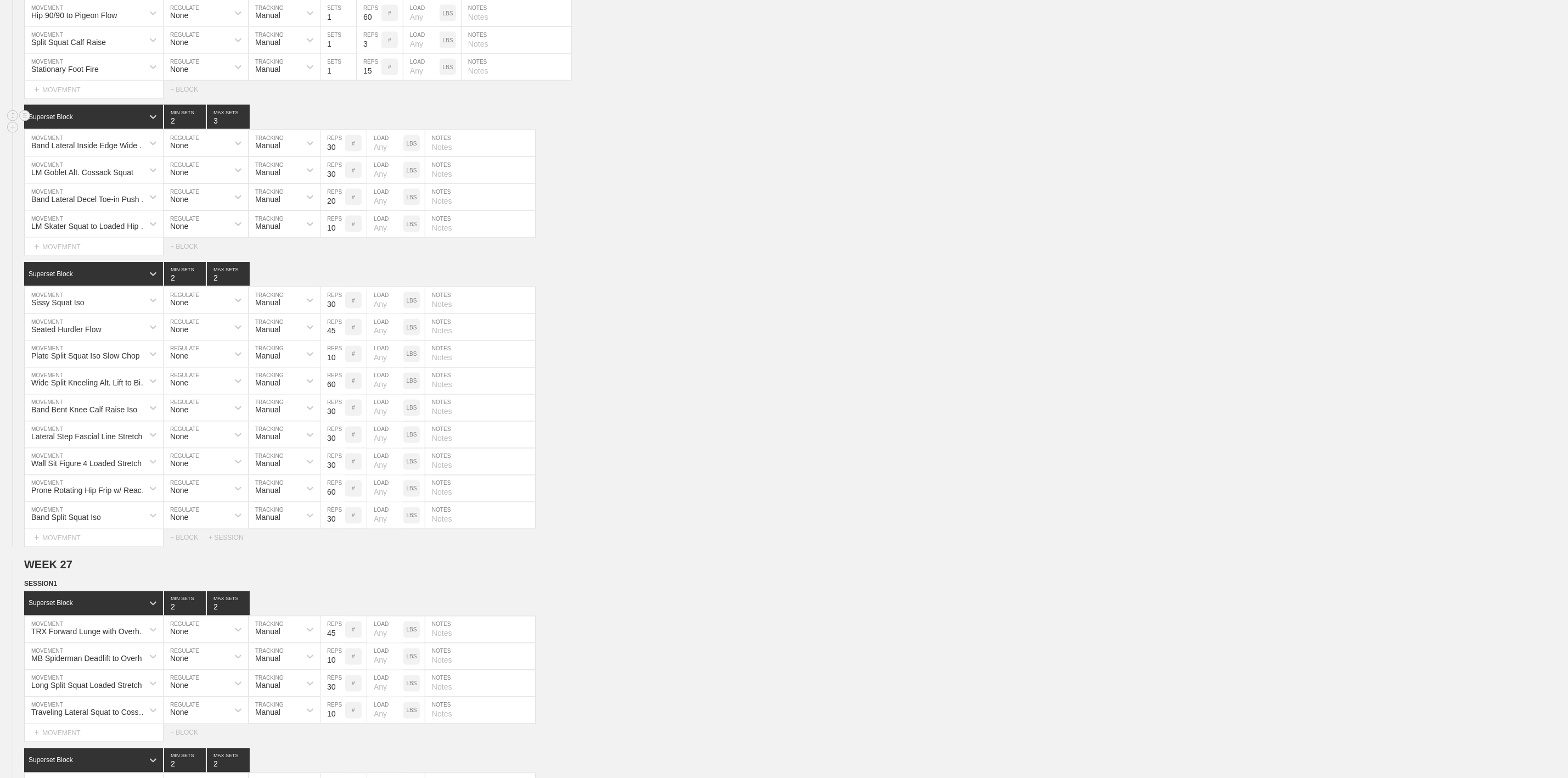
click at [198, 129] on input "2" at bounding box center [184, 117] width 42 height 24
click at [198, 129] on input "1" at bounding box center [184, 117] width 42 height 24
type input "2"
click at [201, 129] on input "2" at bounding box center [184, 117] width 42 height 24
type input "2"
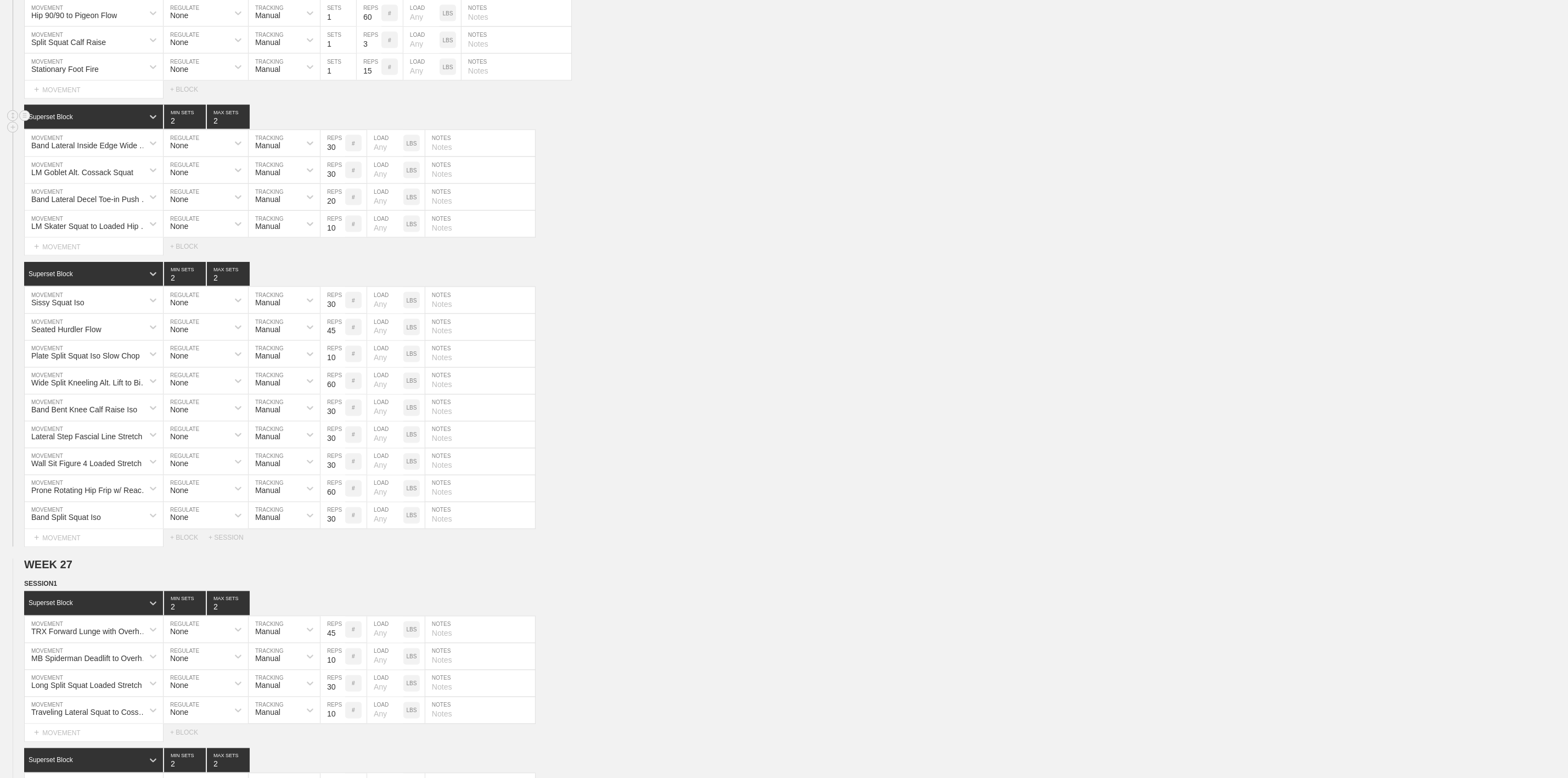
click at [244, 129] on input "2" at bounding box center [228, 117] width 42 height 24
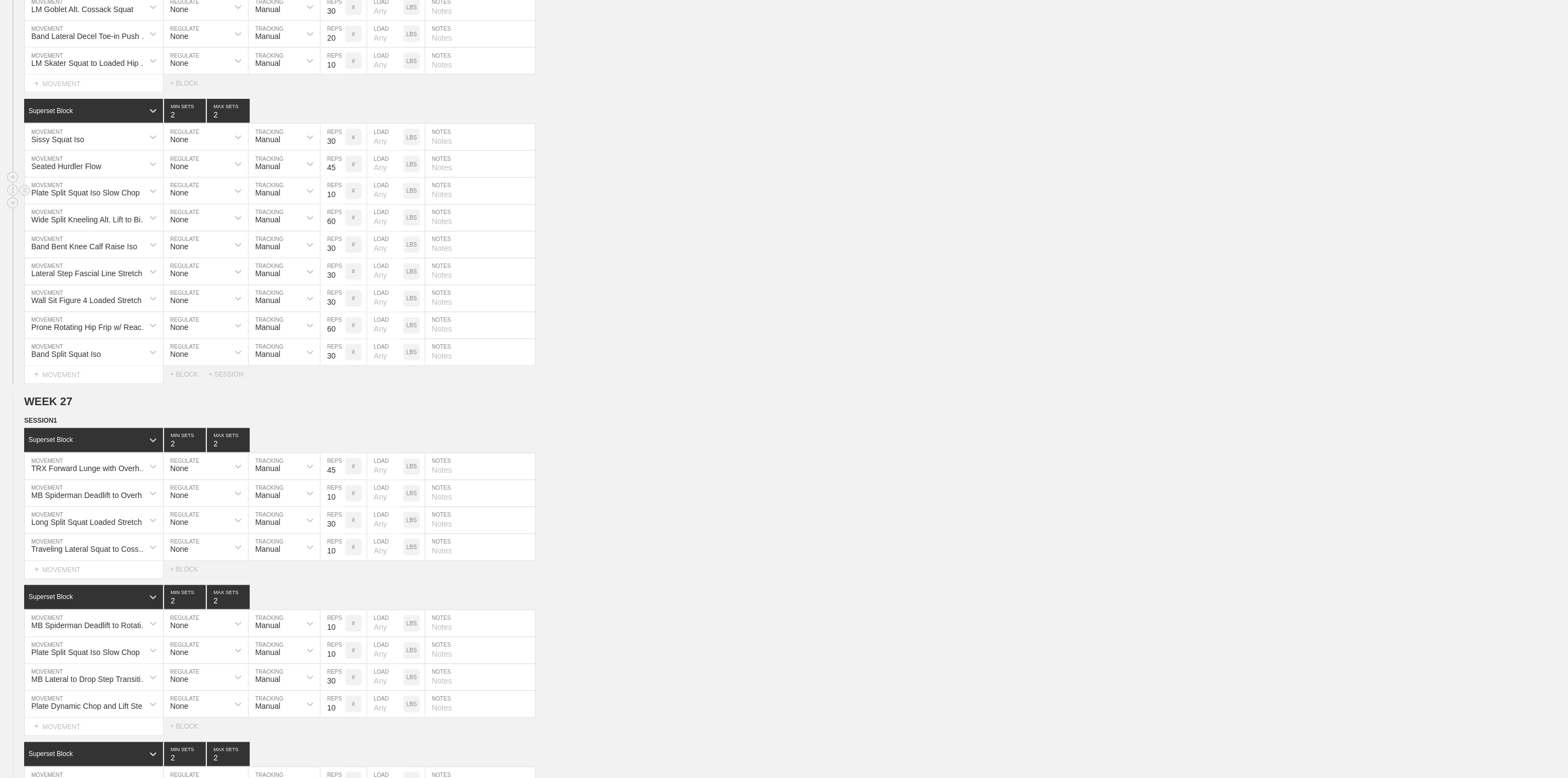
scroll to position [1400, 0]
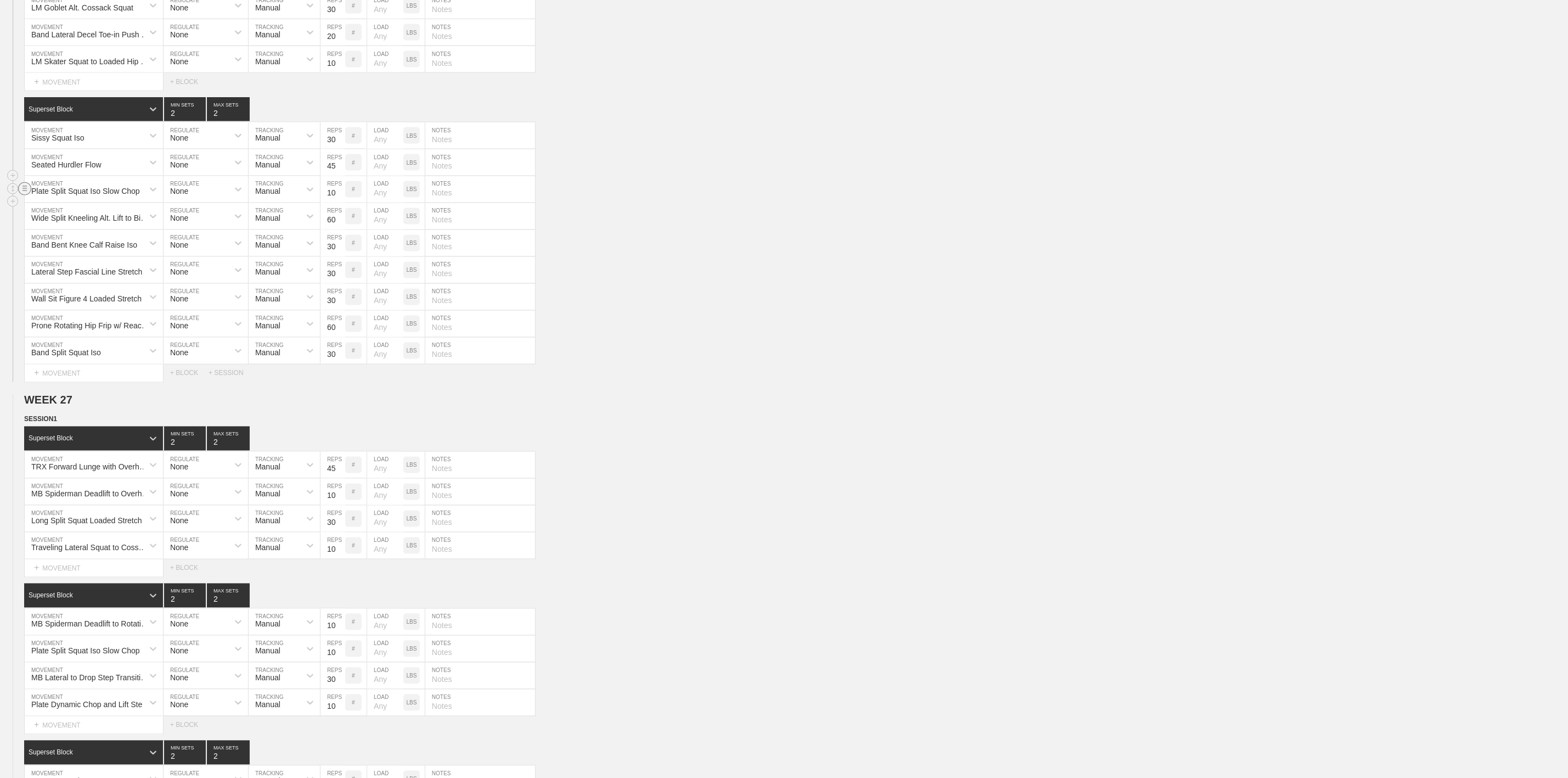
click at [25, 195] on circle at bounding box center [25, 188] width 13 height 13
click at [72, 249] on div "DELETE" at bounding box center [77, 250] width 88 height 16
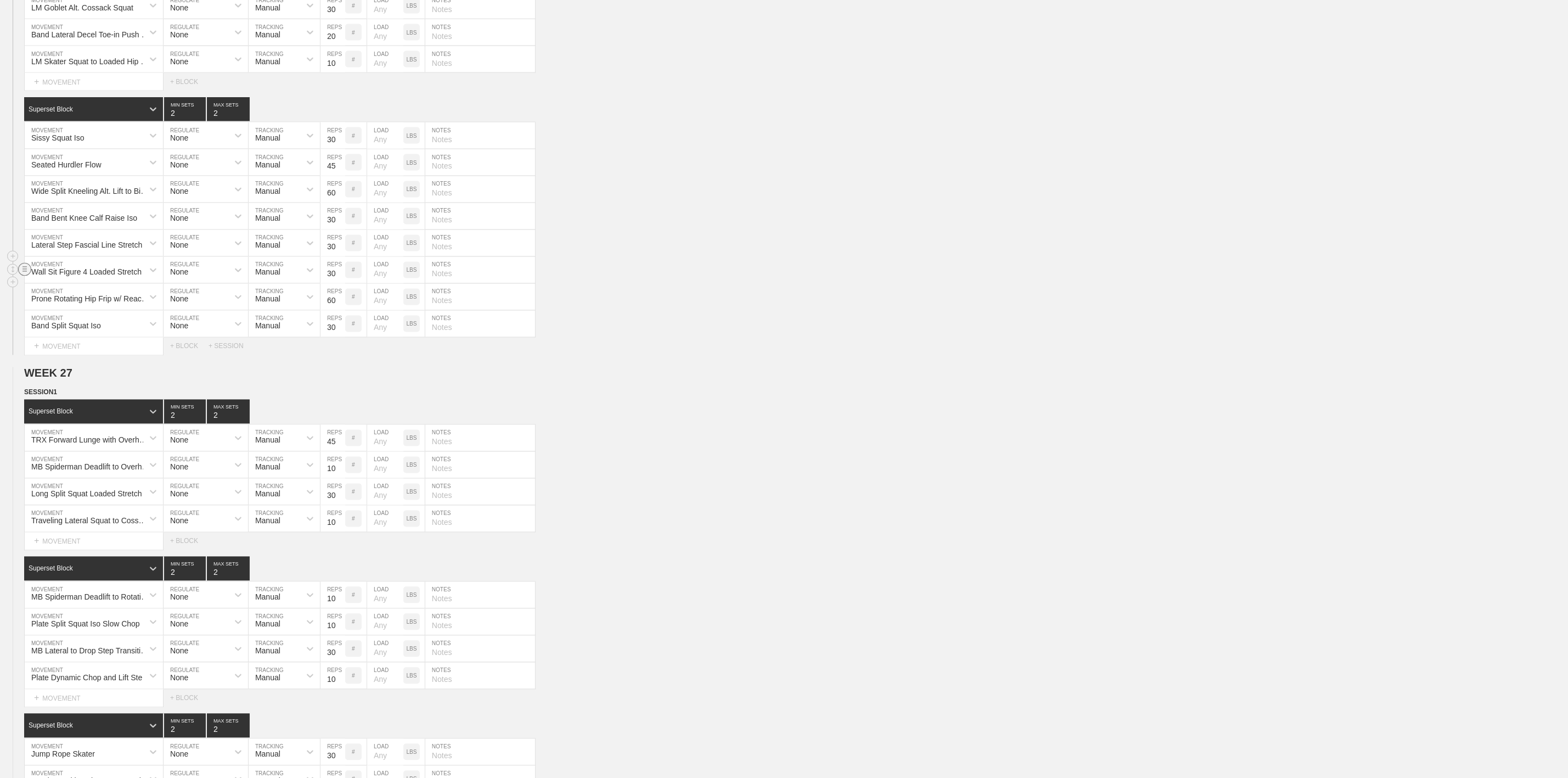
click at [22, 276] on circle at bounding box center [25, 269] width 13 height 13
click at [61, 331] on div "DELETE" at bounding box center [77, 332] width 88 height 16
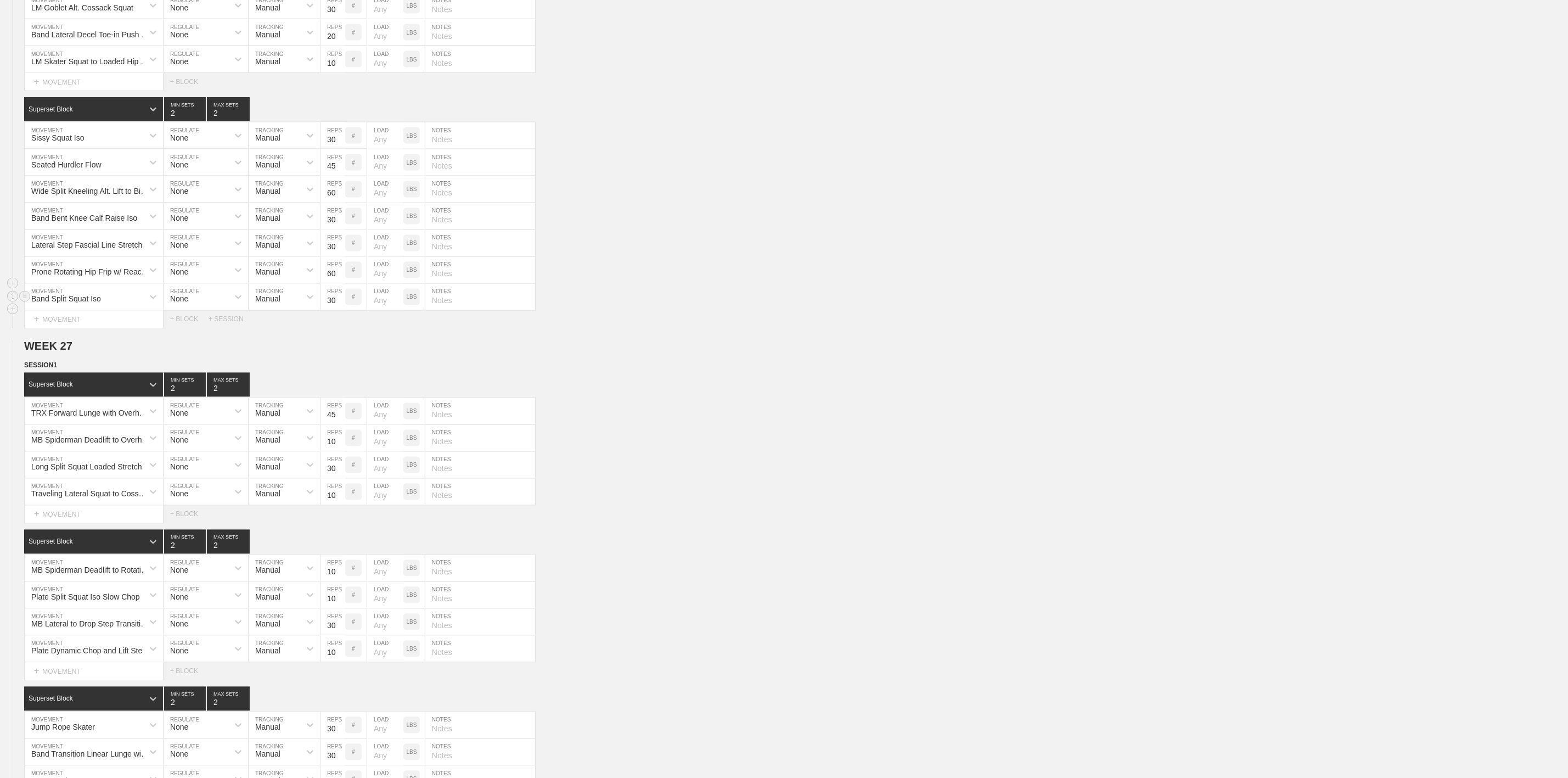
click at [613, 311] on div "Band Split Squat Iso MOVEMENT None REGULATE Manual TRACKING 30 REPS # LOAD LBS …" at bounding box center [784, 297] width 1568 height 27
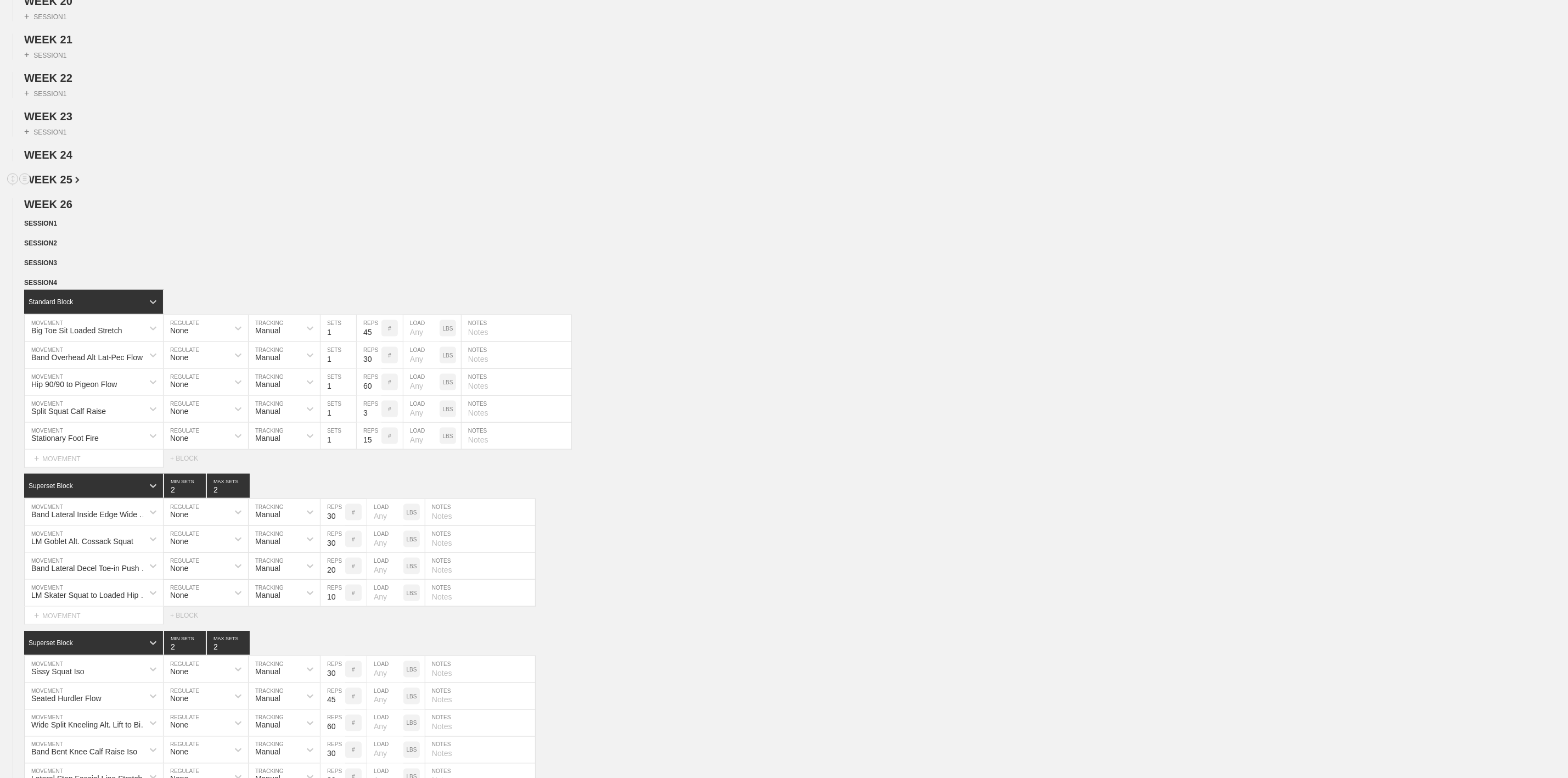
scroll to position [823, 0]
